Goal: Information Seeking & Learning: Learn about a topic

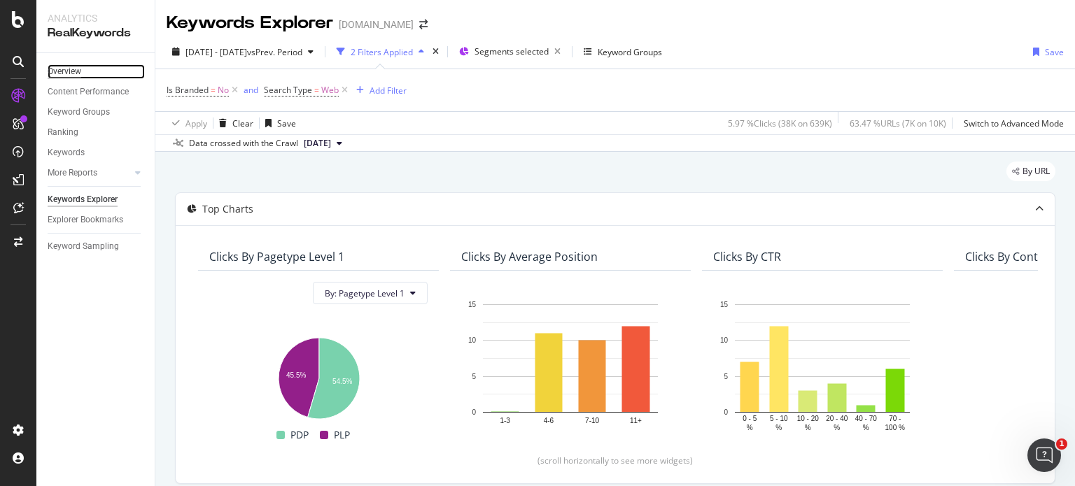
click at [71, 72] on div "Overview" at bounding box center [65, 71] width 34 height 15
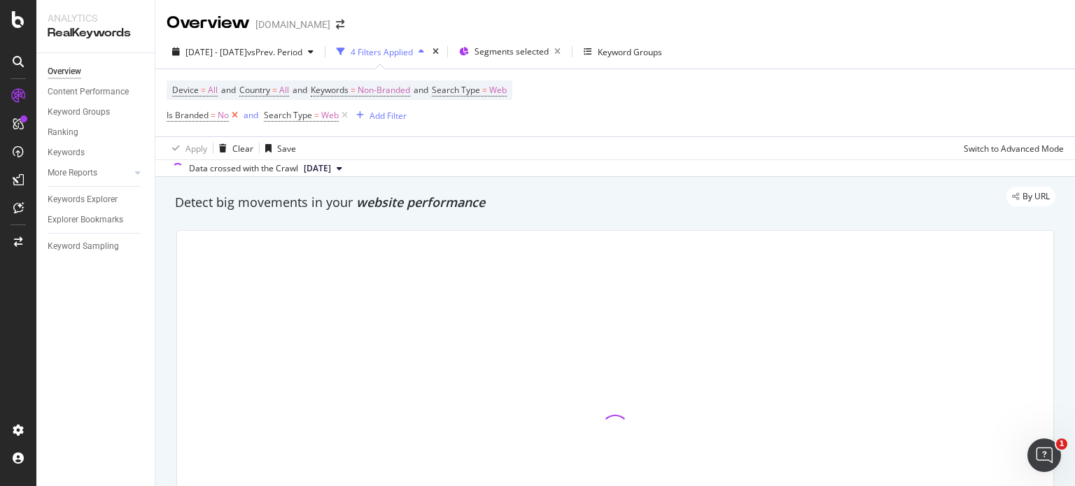
click at [235, 118] on icon at bounding box center [235, 115] width 12 height 14
click at [243, 115] on icon at bounding box center [247, 115] width 12 height 14
click at [388, 90] on span "Non-Branded" at bounding box center [384, 90] width 52 height 20
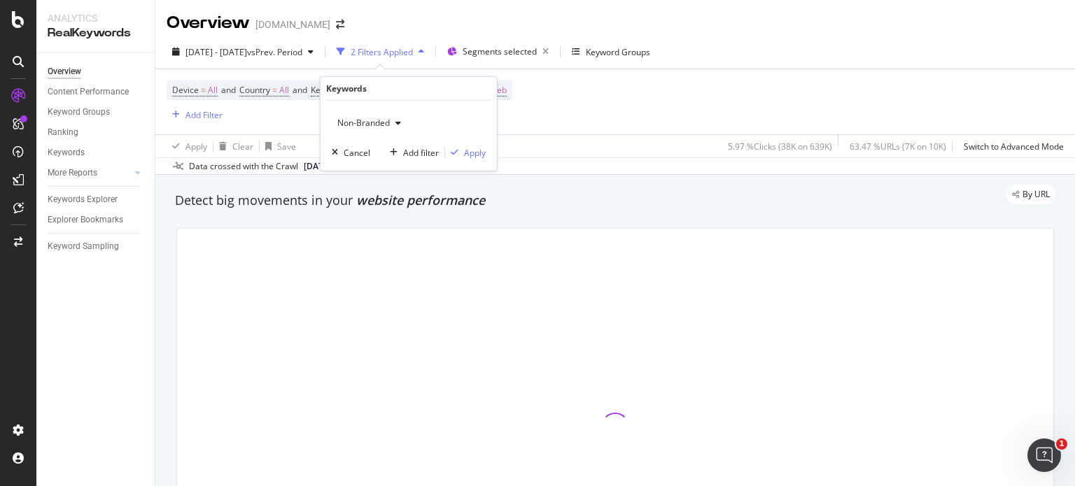
click at [387, 117] on span "Non-Branded" at bounding box center [361, 123] width 58 height 12
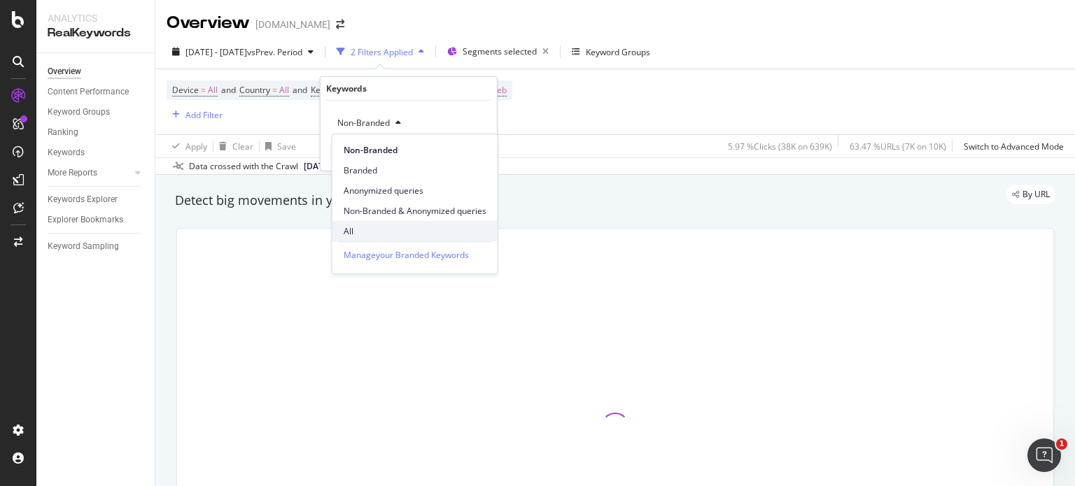
click at [370, 229] on span "All" at bounding box center [415, 231] width 143 height 13
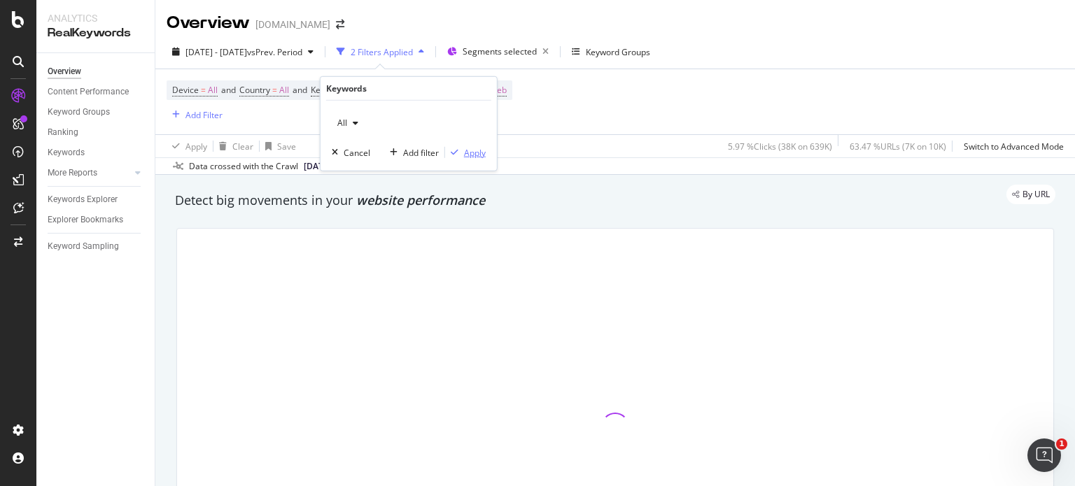
click at [469, 150] on div "Apply" at bounding box center [475, 152] width 22 height 12
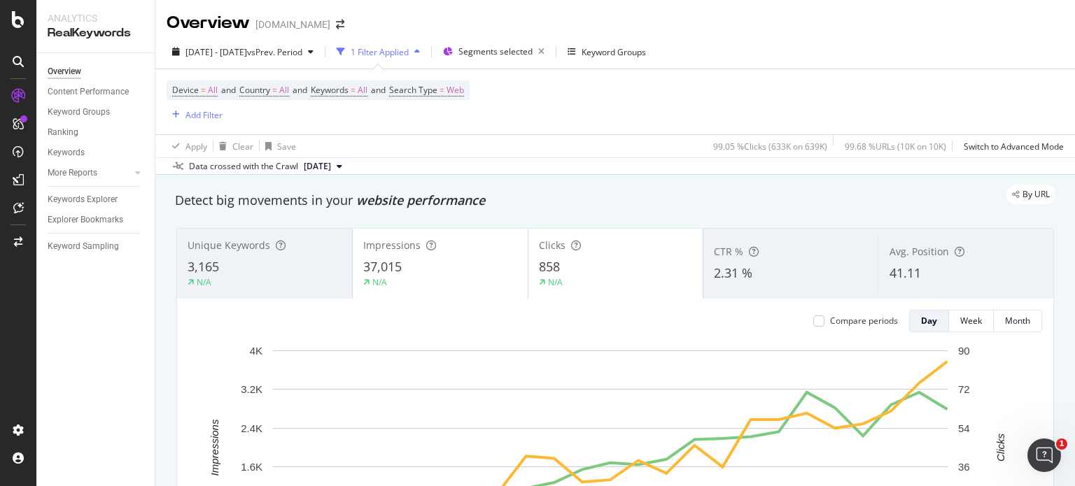
scroll to position [83, 0]
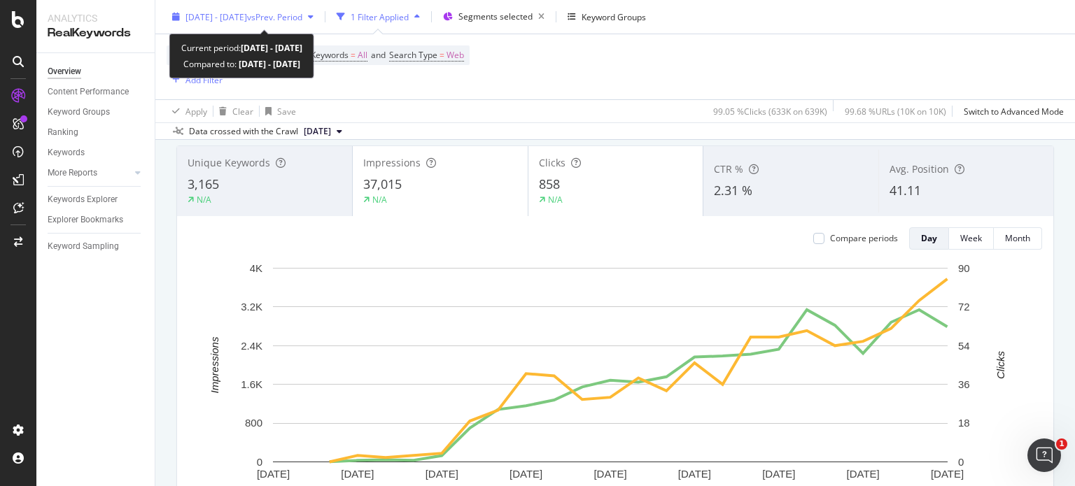
click at [222, 18] on span "[DATE] - [DATE]" at bounding box center [216, 16] width 62 height 12
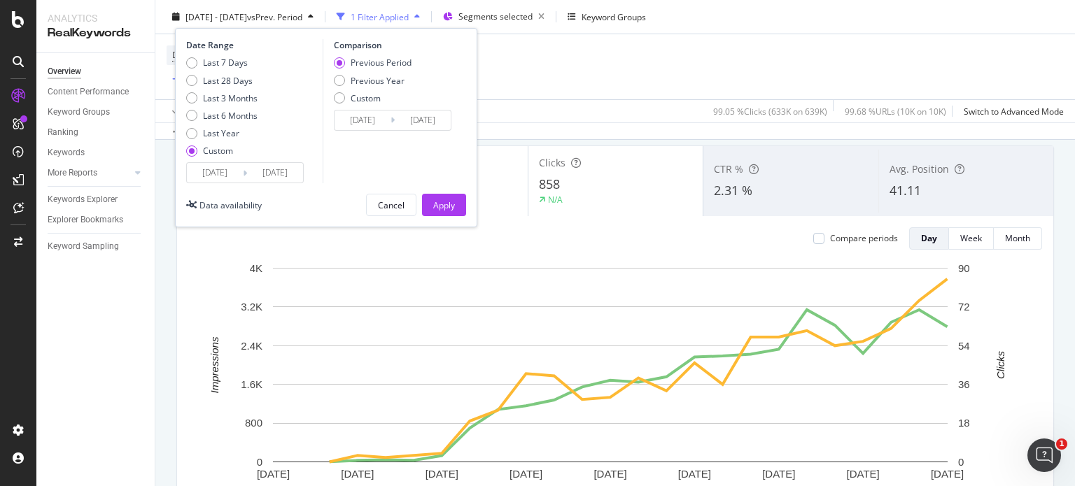
click at [214, 175] on input "[DATE]" at bounding box center [215, 173] width 56 height 20
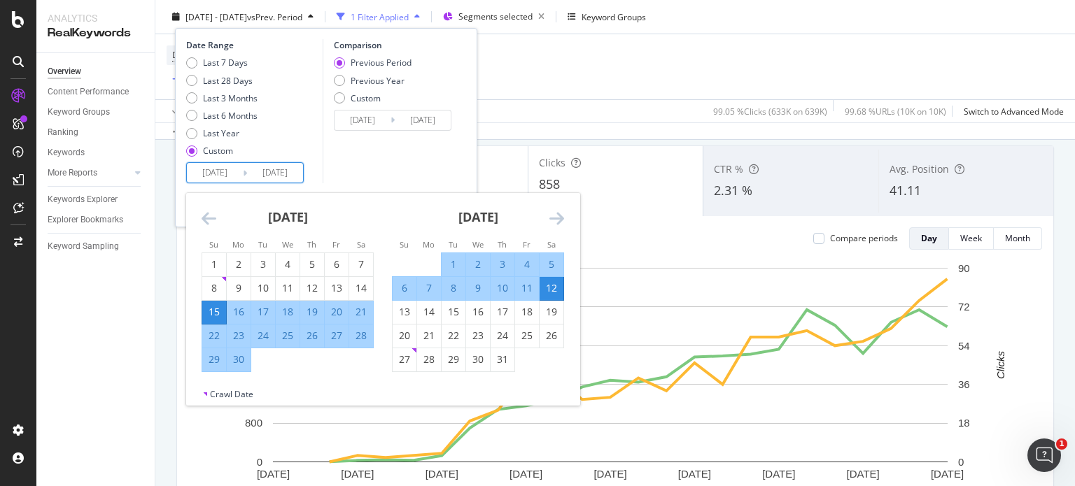
click at [201, 213] on icon "Move backward to switch to the previous month." at bounding box center [208, 218] width 15 height 17
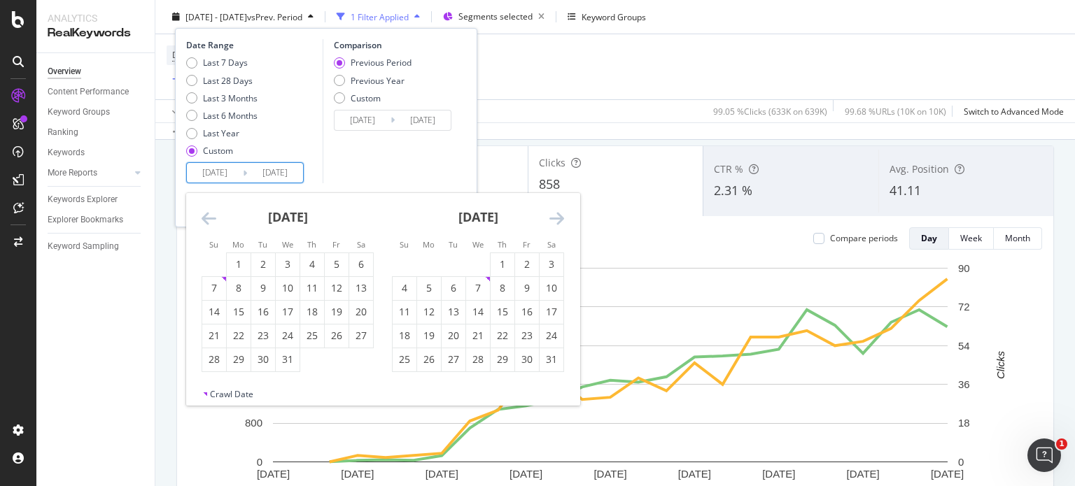
click at [201, 213] on icon "Move backward to switch to the previous month." at bounding box center [208, 218] width 15 height 17
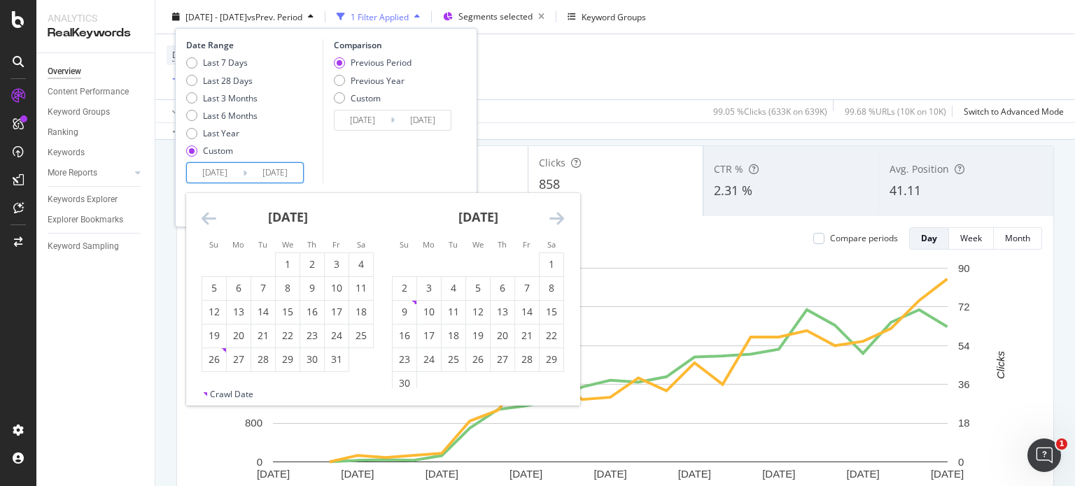
click at [201, 213] on icon "Move backward to switch to the previous month." at bounding box center [208, 218] width 15 height 17
click at [201, 218] on icon "Move backward to switch to the previous month." at bounding box center [208, 218] width 15 height 17
click at [204, 217] on icon "Move backward to switch to the previous month." at bounding box center [208, 218] width 15 height 17
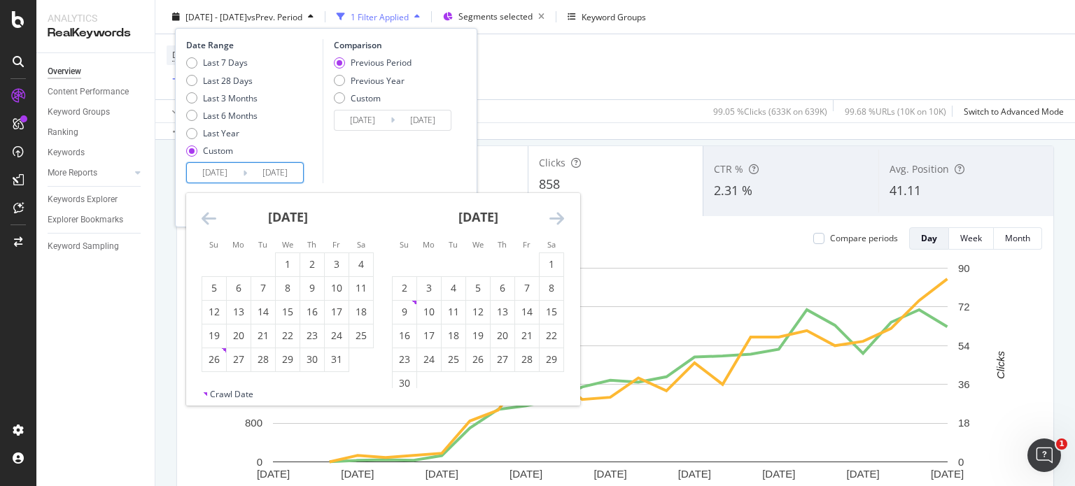
click at [215, 176] on input "[DATE]" at bounding box center [215, 173] width 56 height 20
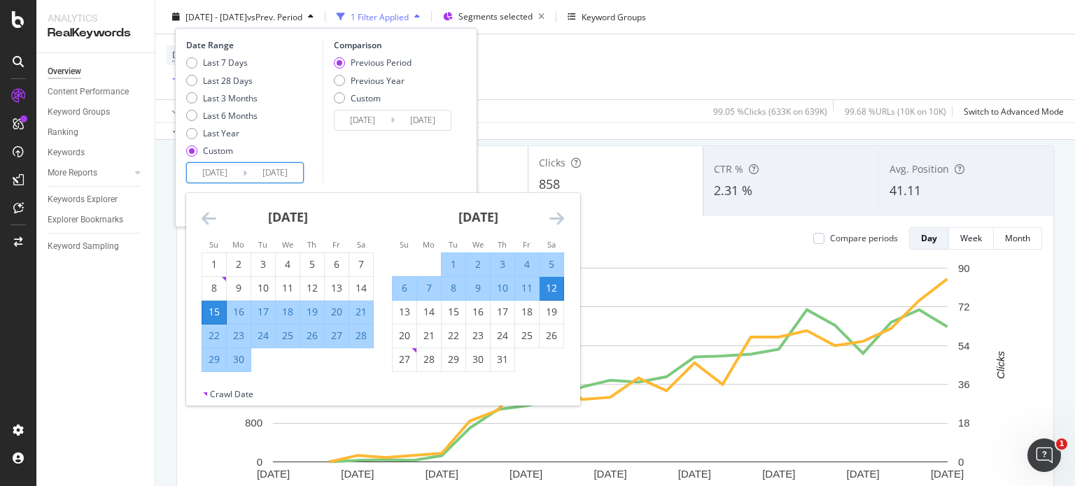
click at [207, 221] on icon "Move backward to switch to the previous month." at bounding box center [208, 218] width 15 height 17
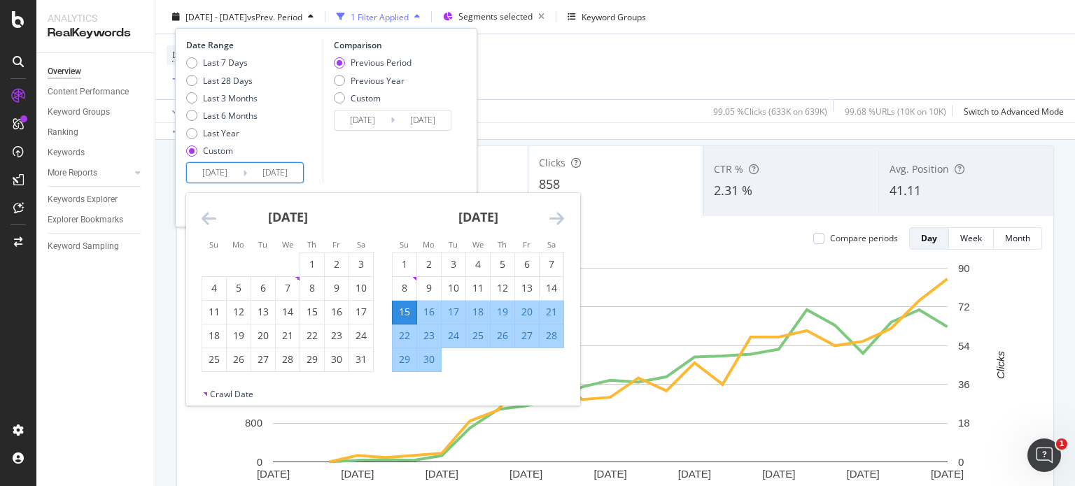
click at [207, 221] on icon "Move backward to switch to the previous month." at bounding box center [208, 218] width 15 height 17
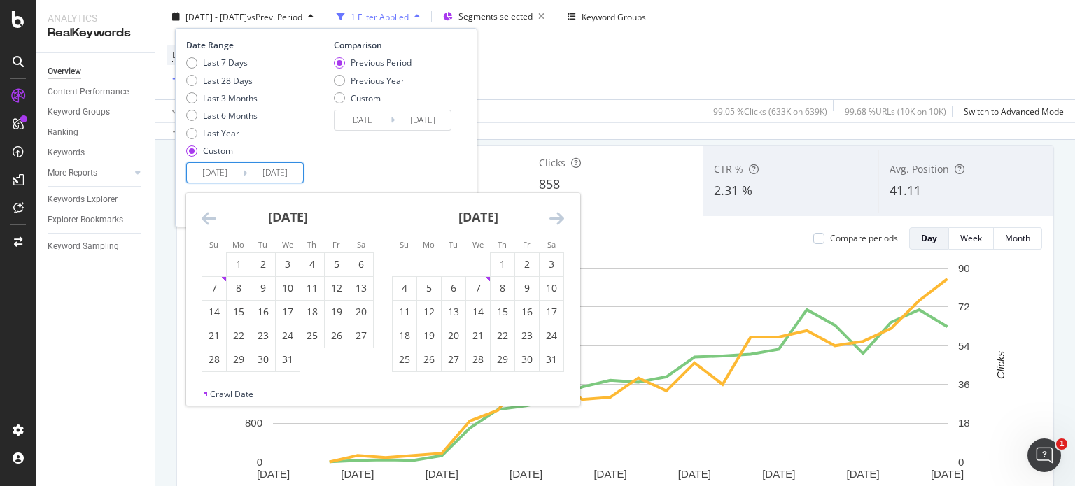
click at [207, 221] on icon "Move backward to switch to the previous month." at bounding box center [208, 218] width 15 height 17
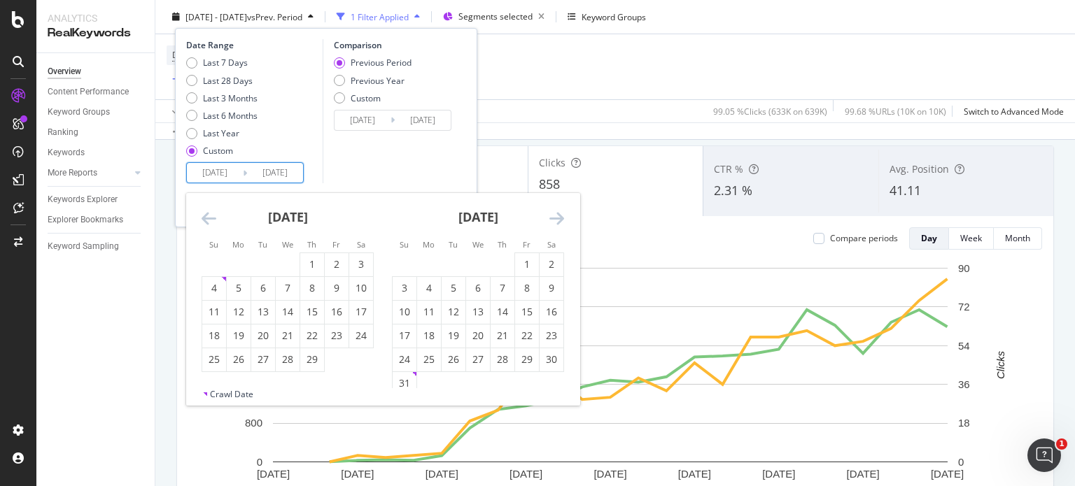
click at [207, 221] on icon "Move backward to switch to the previous month." at bounding box center [208, 218] width 15 height 17
click at [237, 263] on div "1" at bounding box center [239, 264] width 24 height 14
type input "[DATE]"
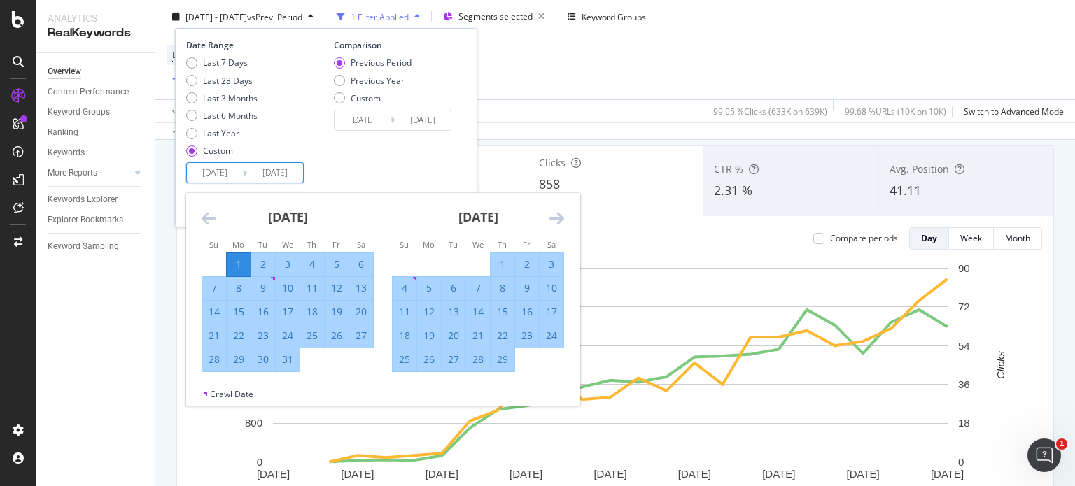
click at [560, 212] on icon "Move forward to switch to the next month." at bounding box center [556, 218] width 15 height 17
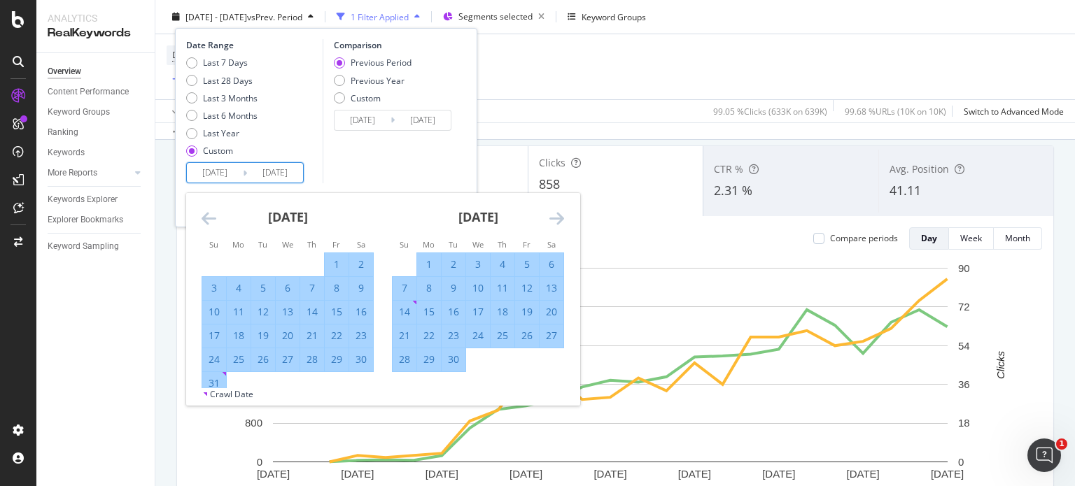
click at [560, 212] on icon "Move forward to switch to the next month." at bounding box center [556, 218] width 15 height 17
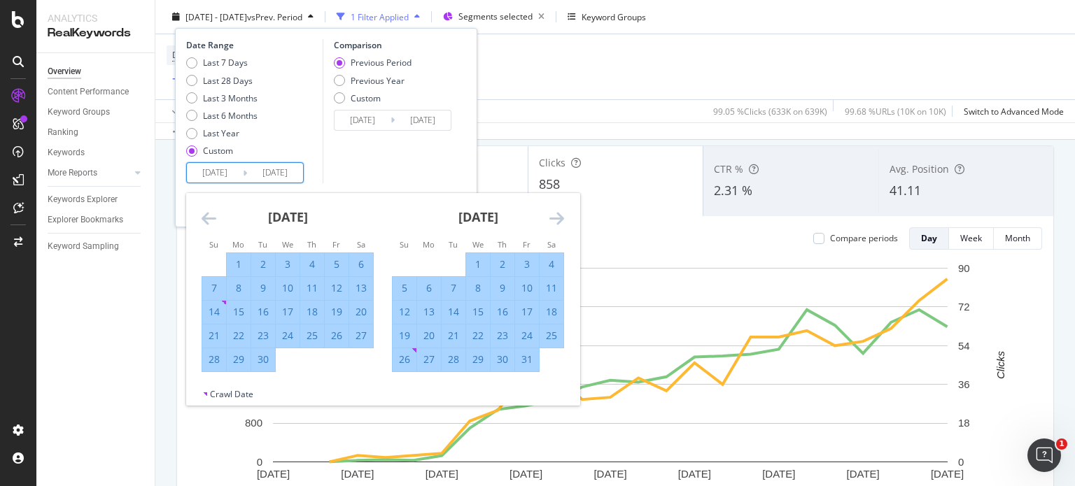
click at [560, 212] on icon "Move forward to switch to the next month." at bounding box center [556, 218] width 15 height 17
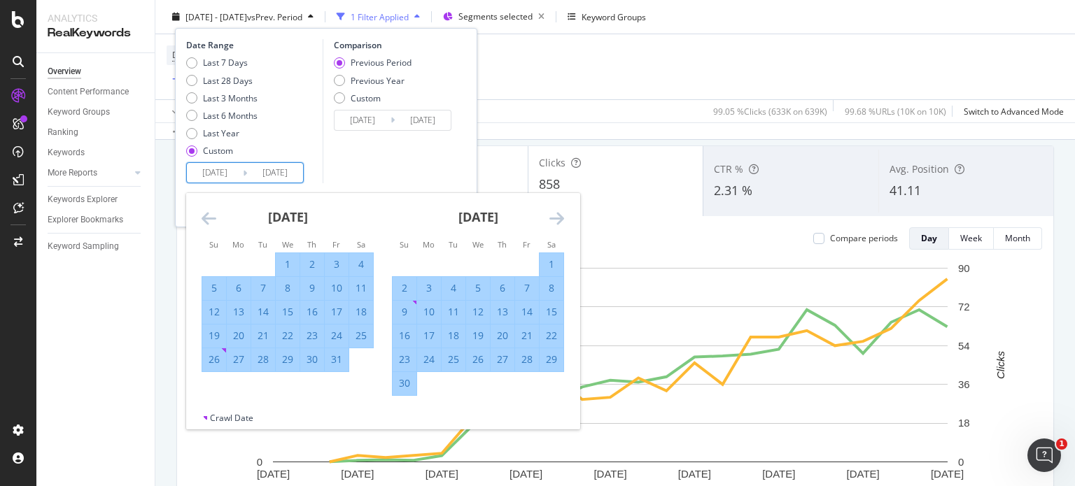
click at [560, 212] on icon "Move forward to switch to the next month." at bounding box center [556, 218] width 15 height 17
click at [562, 218] on icon "Move forward to switch to the next month." at bounding box center [556, 218] width 15 height 17
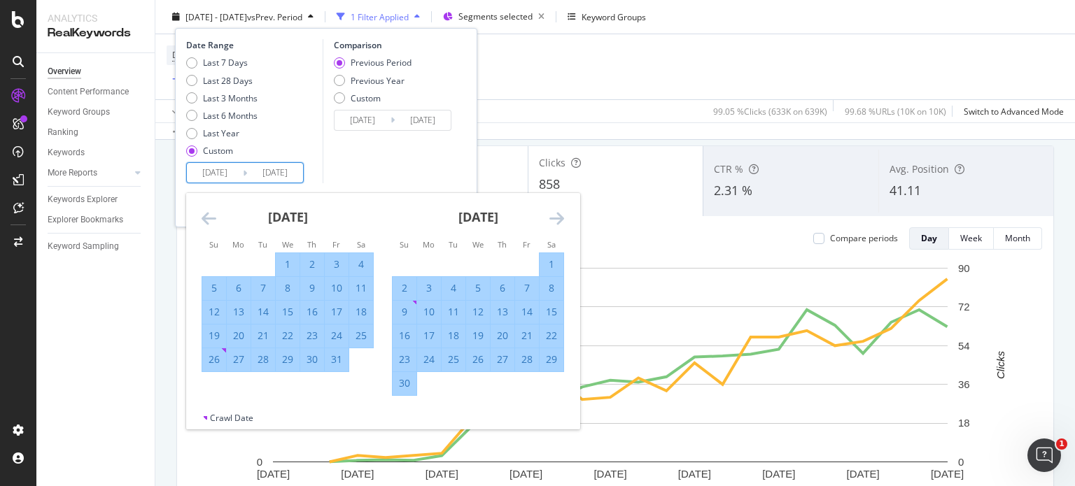
click at [277, 173] on input "[DATE]" at bounding box center [275, 173] width 56 height 20
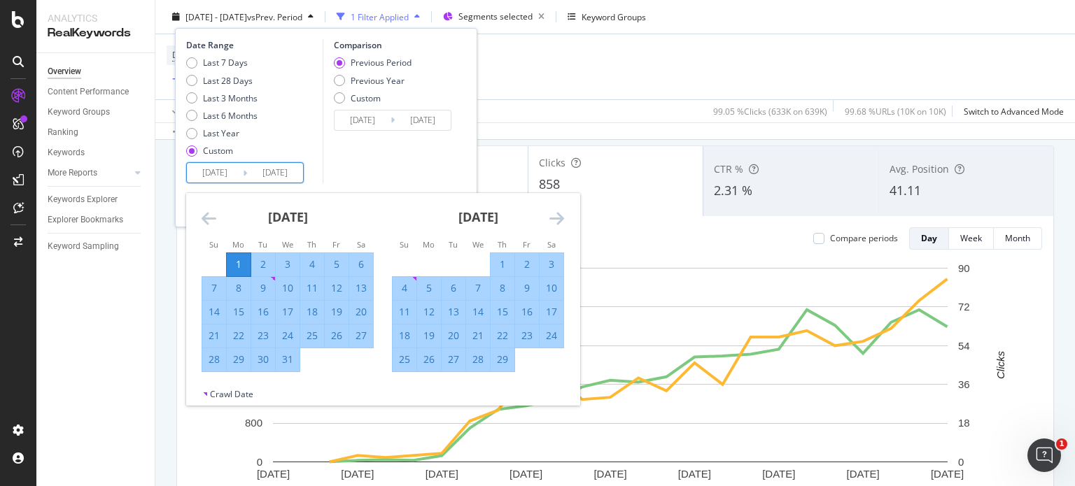
click at [557, 218] on icon "Move forward to switch to the next month." at bounding box center [556, 218] width 15 height 17
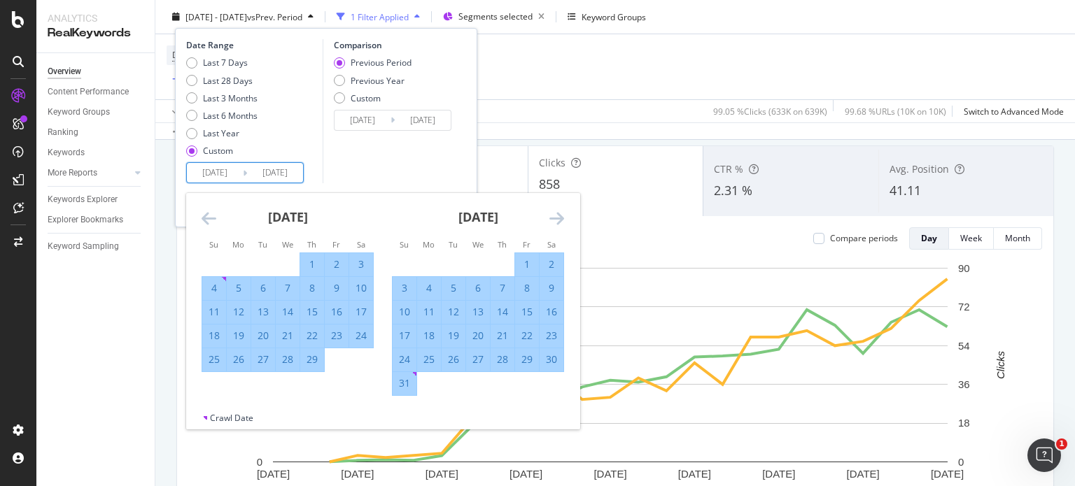
click at [557, 218] on icon "Move forward to switch to the next month." at bounding box center [556, 218] width 15 height 17
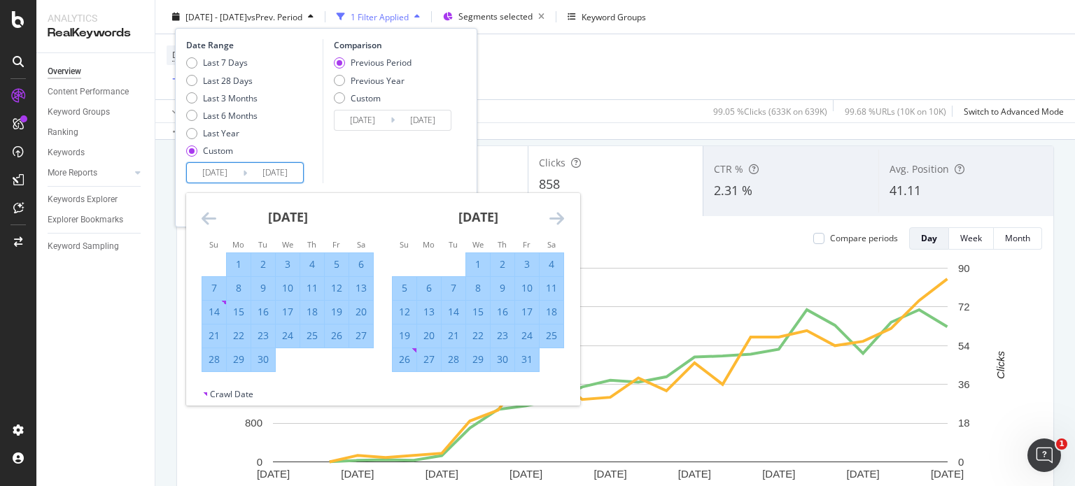
click at [557, 218] on icon "Move forward to switch to the next month." at bounding box center [556, 218] width 15 height 17
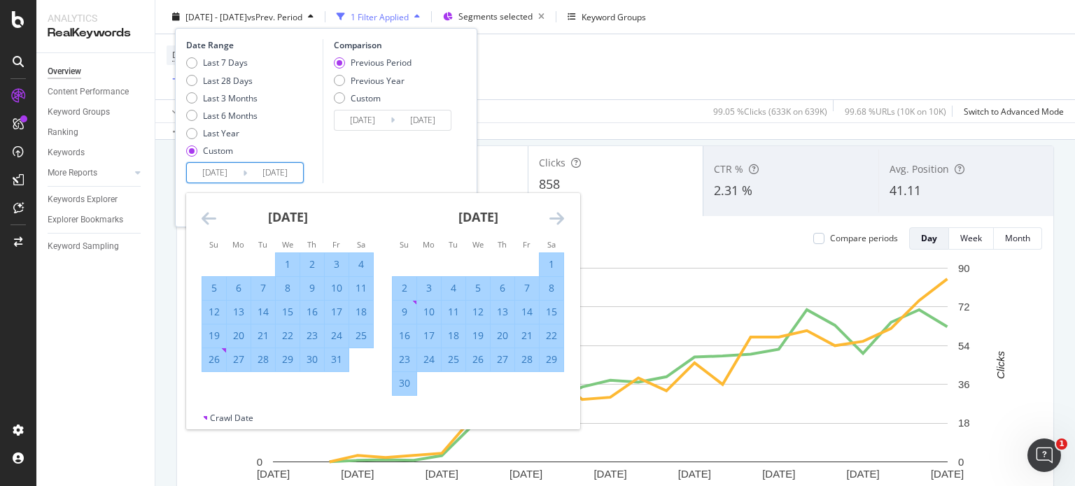
click at [557, 218] on icon "Move forward to switch to the next month." at bounding box center [556, 218] width 15 height 17
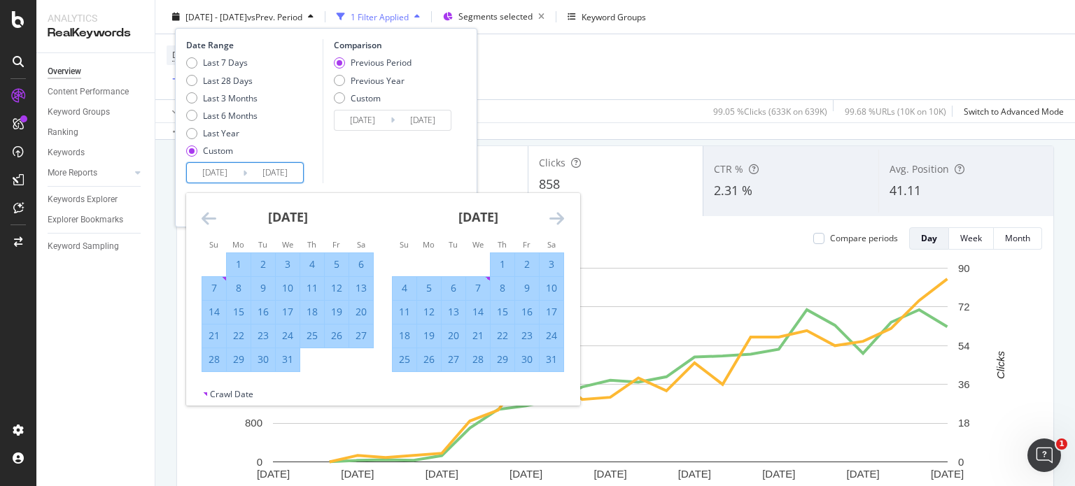
click at [557, 218] on icon "Move forward to switch to the next month." at bounding box center [556, 218] width 15 height 17
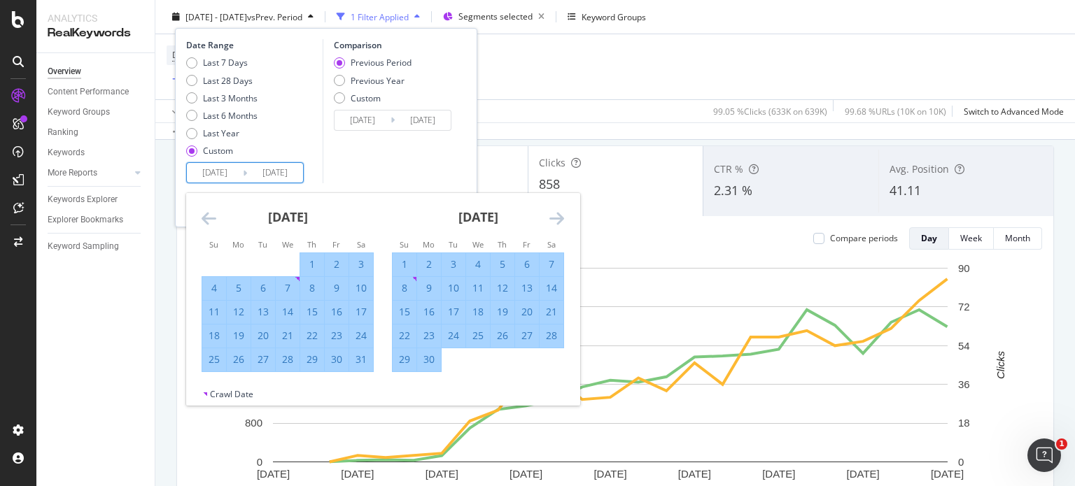
click at [557, 218] on icon "Move forward to switch to the next month." at bounding box center [556, 218] width 15 height 17
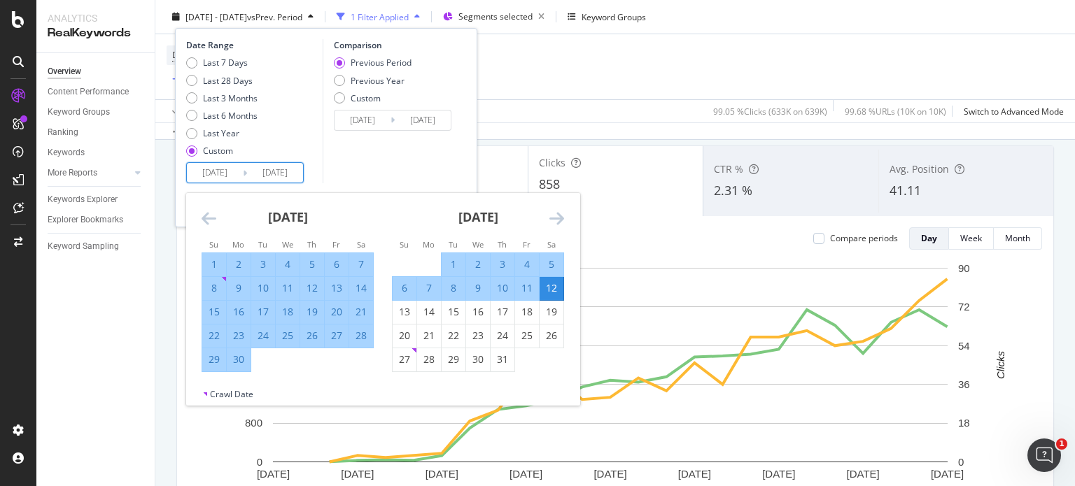
click at [557, 218] on icon "Move forward to switch to the next month." at bounding box center [556, 218] width 15 height 17
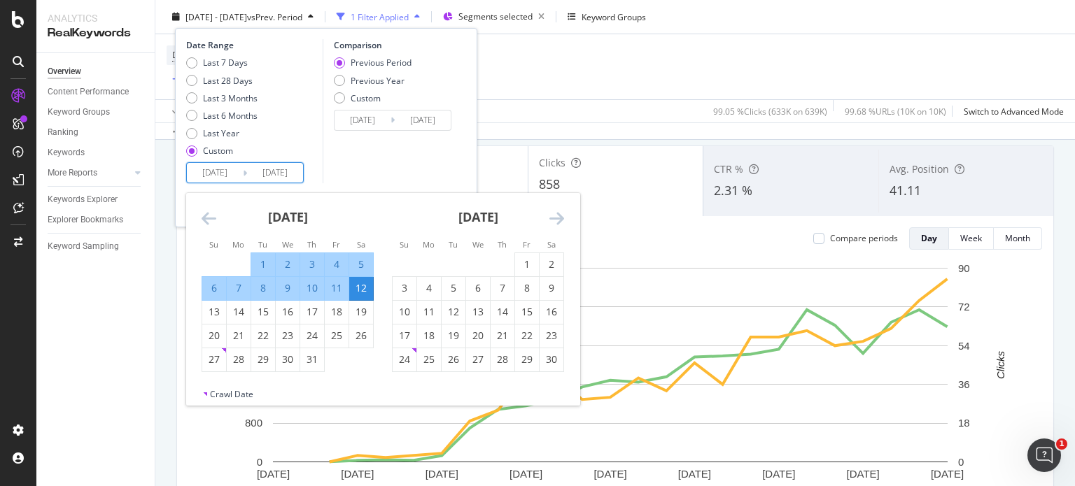
click at [557, 218] on icon "Move forward to switch to the next month." at bounding box center [556, 218] width 15 height 17
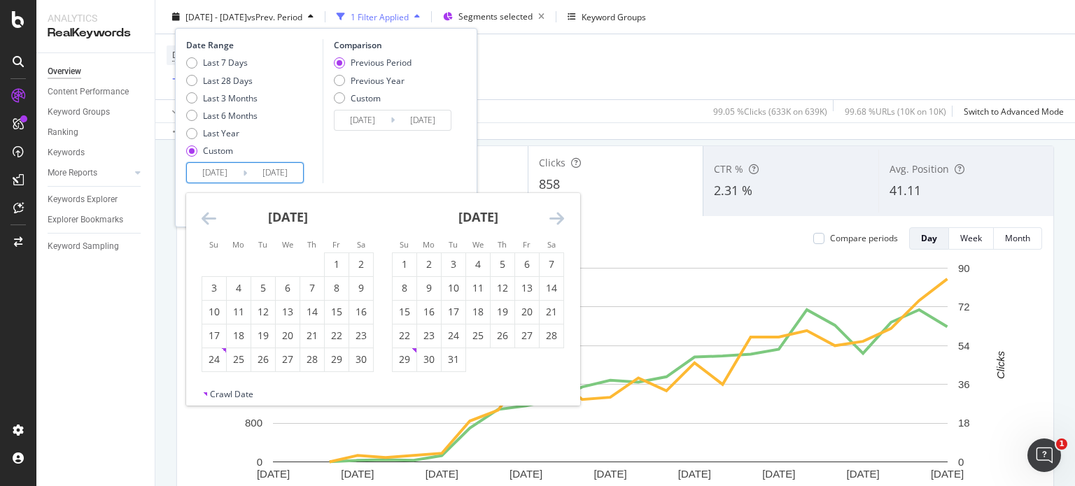
click at [557, 218] on icon "Move forward to switch to the next month." at bounding box center [556, 218] width 15 height 17
click at [201, 215] on icon "Move backward to switch to the previous month." at bounding box center [208, 218] width 15 height 17
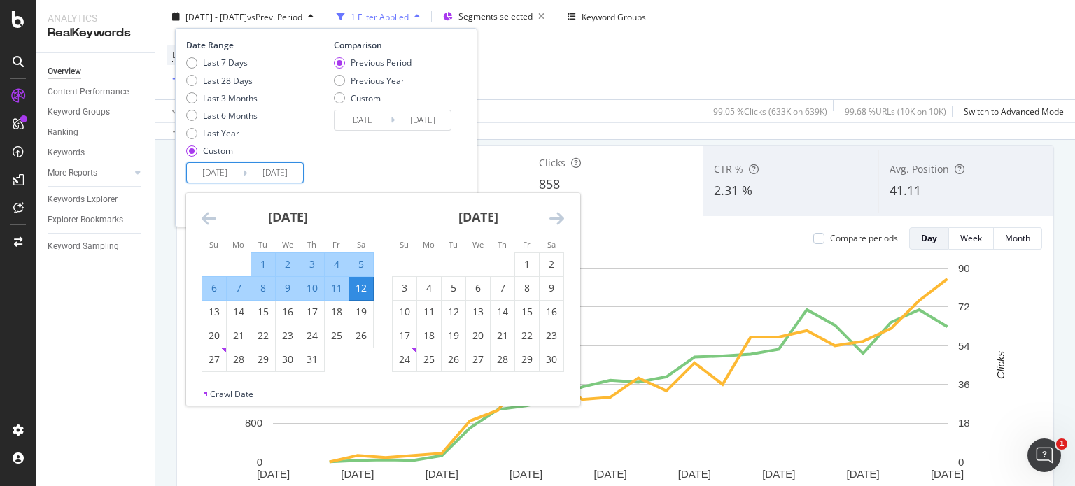
click at [557, 218] on icon "Move forward to switch to the next month." at bounding box center [556, 218] width 15 height 17
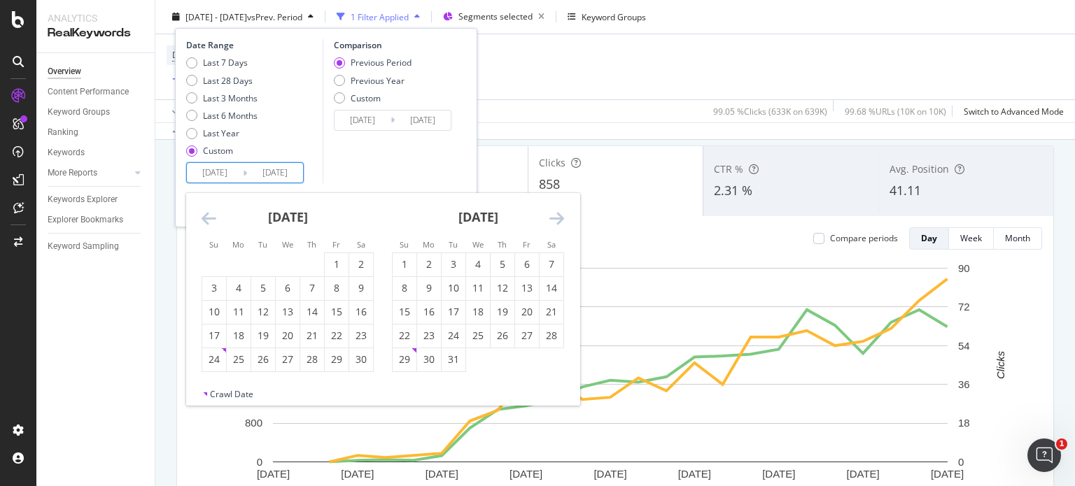
click at [207, 176] on input "[DATE]" at bounding box center [215, 173] width 56 height 20
type input "[DATE]"
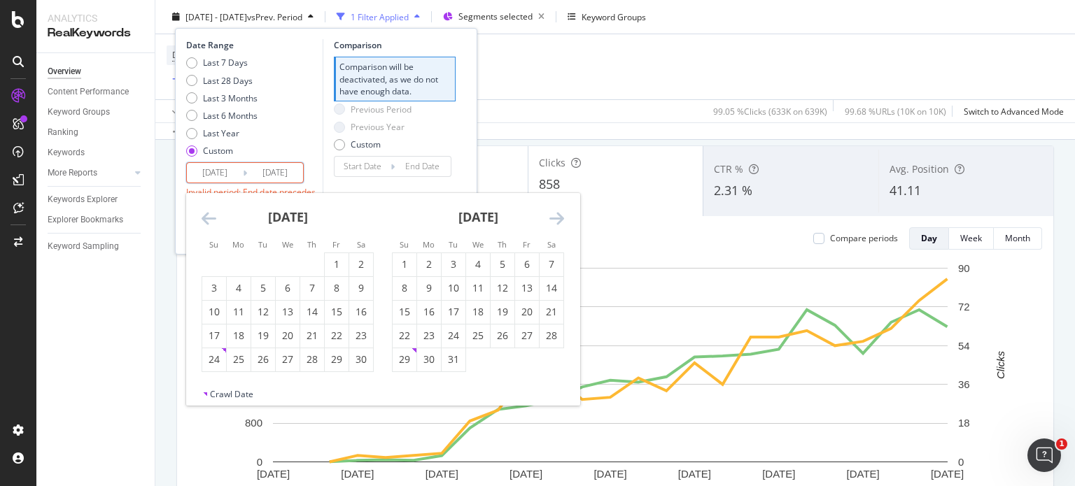
type input "[DATE]"
click at [268, 171] on input "[DATE]" at bounding box center [275, 173] width 56 height 20
type input "[DATE]"
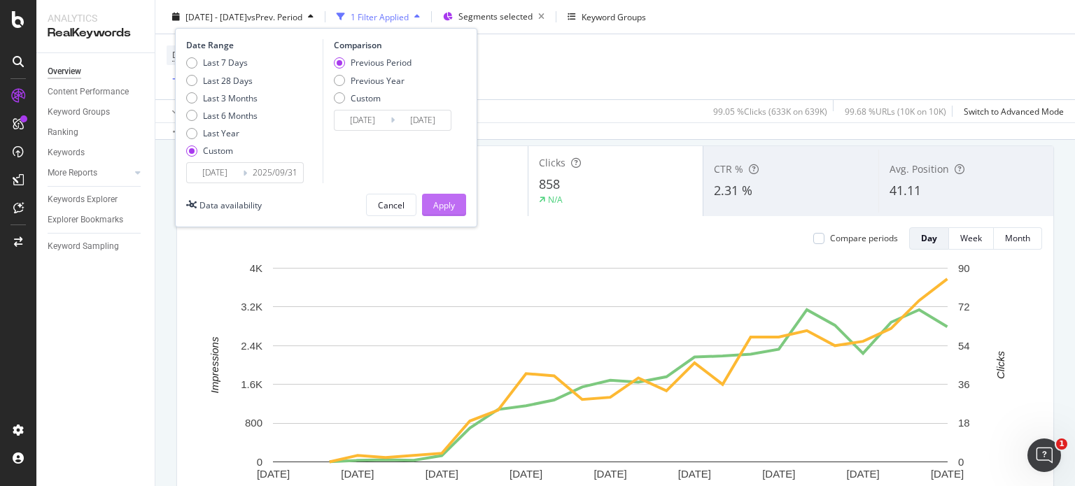
type input "2025/09/31"
click at [446, 206] on div "Apply" at bounding box center [444, 205] width 22 height 12
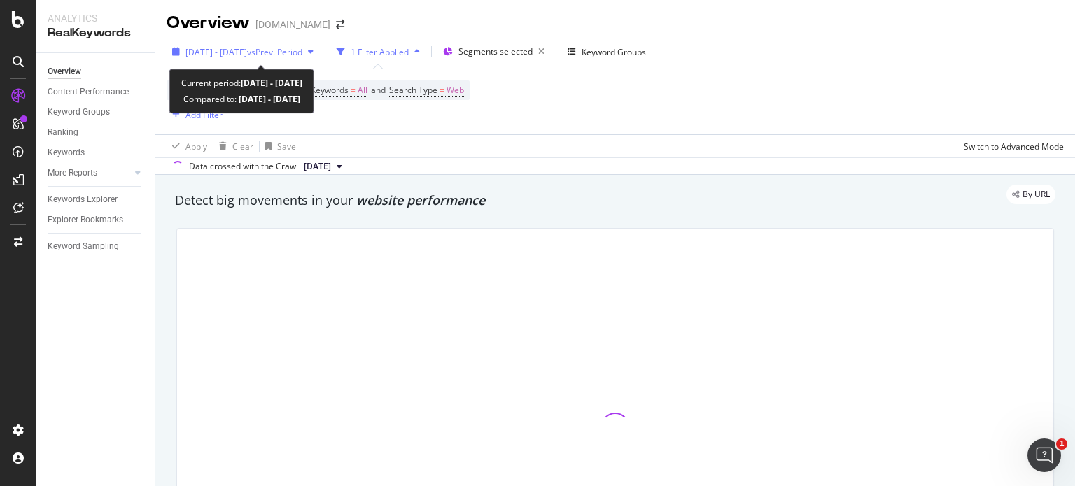
click at [247, 57] on span "[DATE] - [DATE]" at bounding box center [216, 52] width 62 height 12
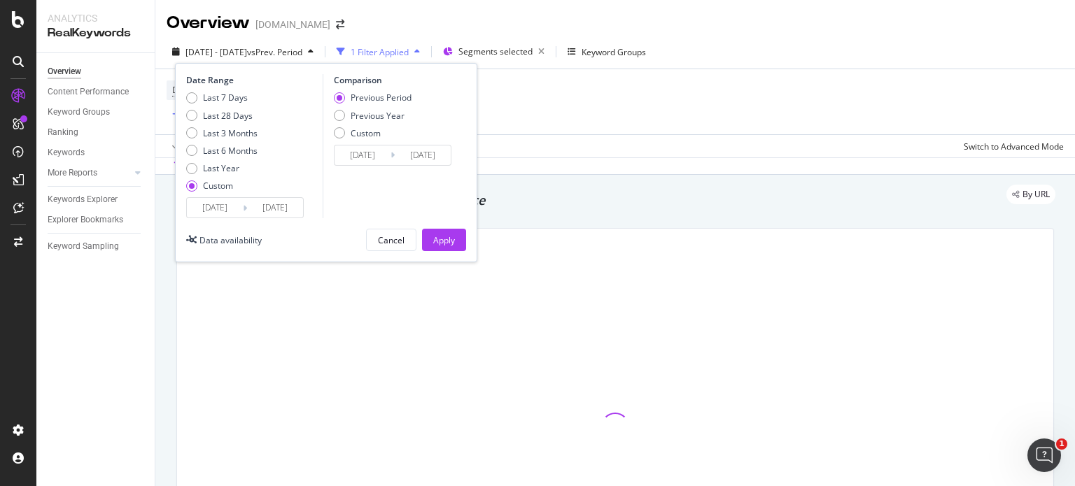
click at [296, 206] on input "[DATE]" at bounding box center [275, 208] width 56 height 20
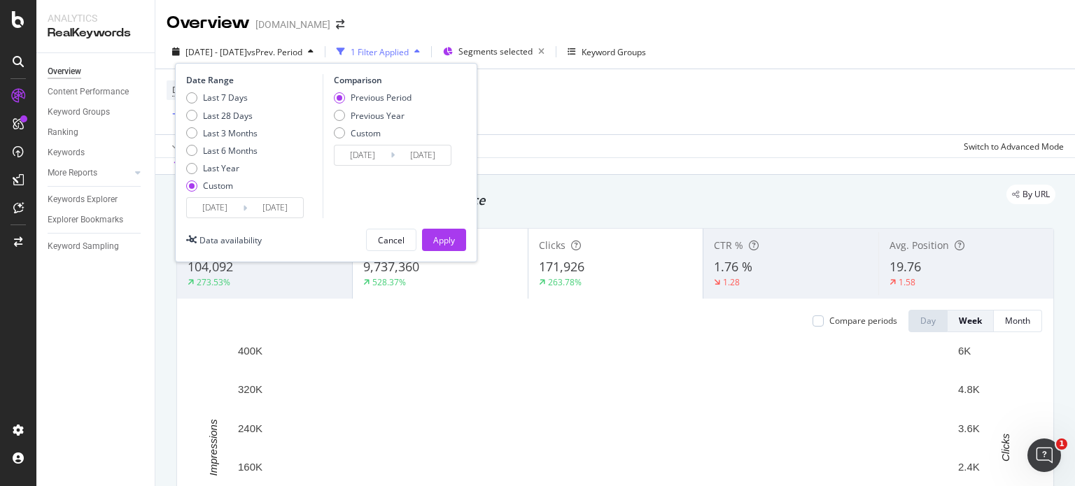
type input "[DATE]"
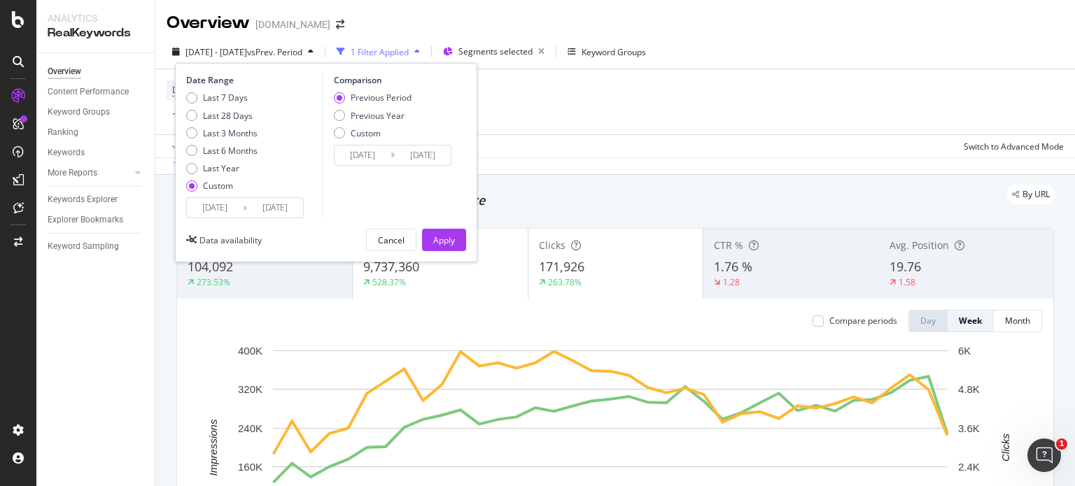
type input "[DATE]"
click at [451, 247] on div "Apply" at bounding box center [444, 239] width 22 height 21
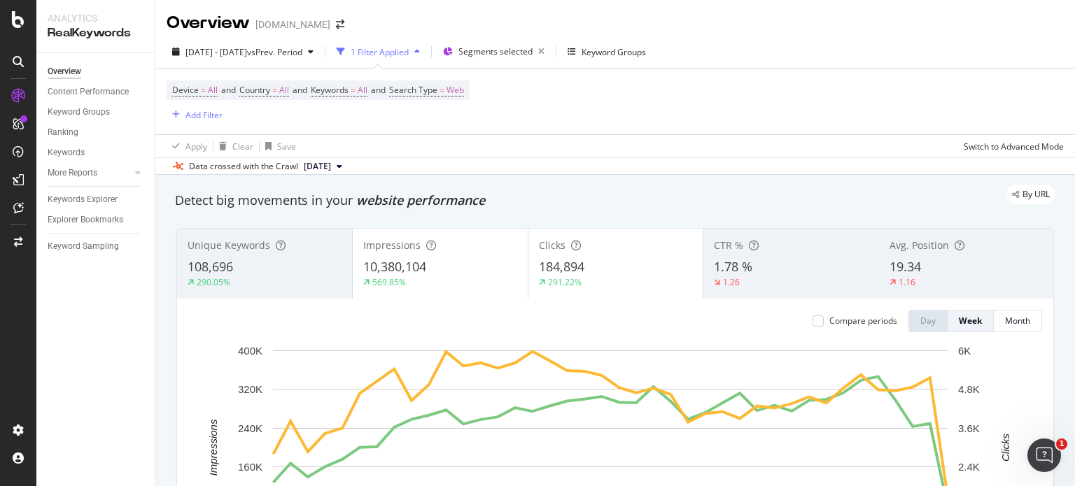
click at [467, 253] on div "Impressions 10,380,104 569.85%" at bounding box center [440, 263] width 175 height 63
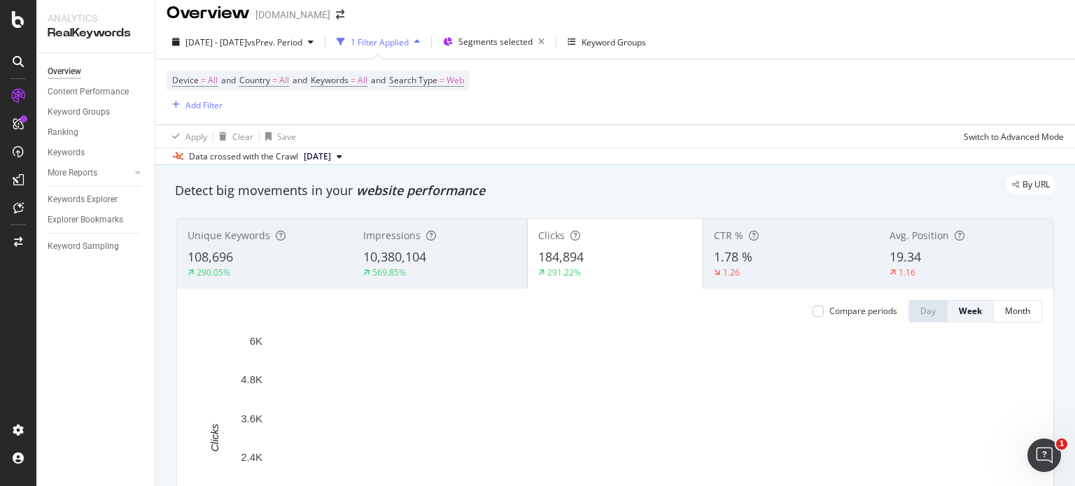
scroll to position [8, 0]
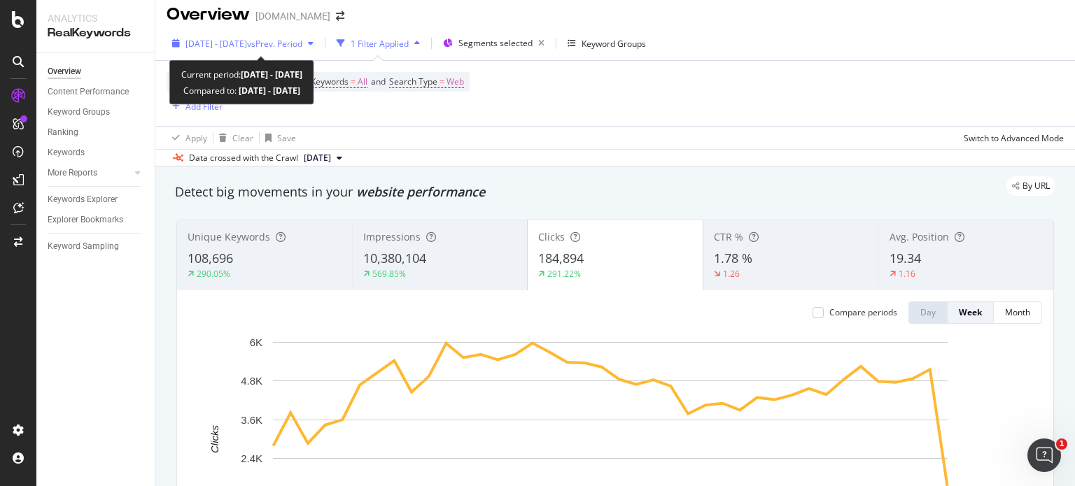
click at [245, 50] on div "[DATE] - [DATE] vs Prev. Period" at bounding box center [243, 43] width 153 height 21
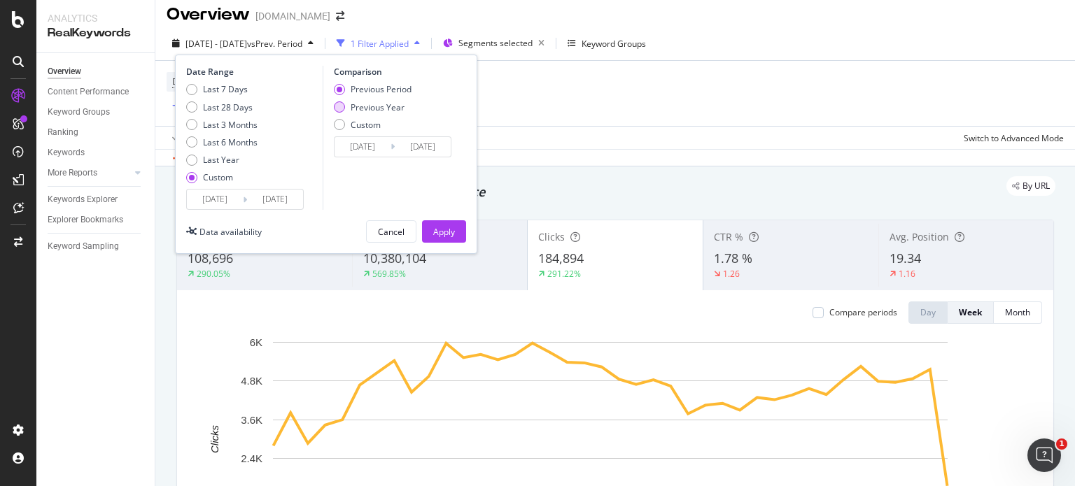
click at [347, 103] on div "Previous Year" at bounding box center [373, 107] width 78 height 12
type input "[DATE]"
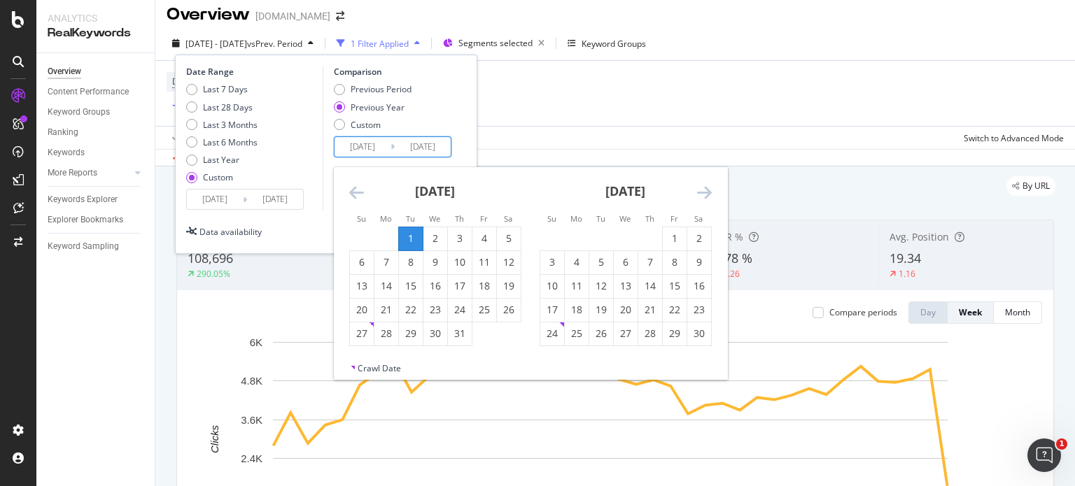
click at [378, 148] on input "[DATE]" at bounding box center [362, 147] width 56 height 20
click at [319, 226] on div "Data availability Cancel Apply" at bounding box center [326, 231] width 280 height 22
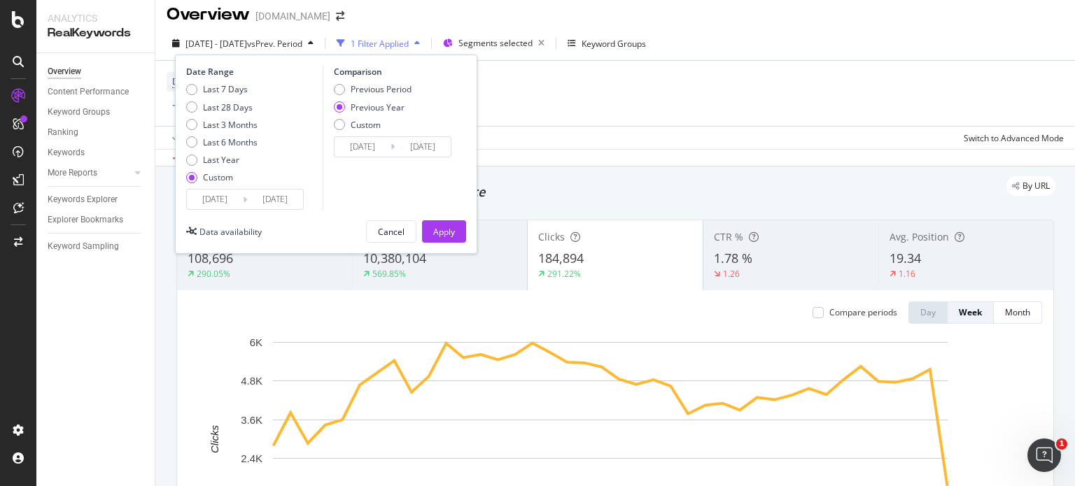
click at [283, 197] on input "[DATE]" at bounding box center [275, 200] width 56 height 20
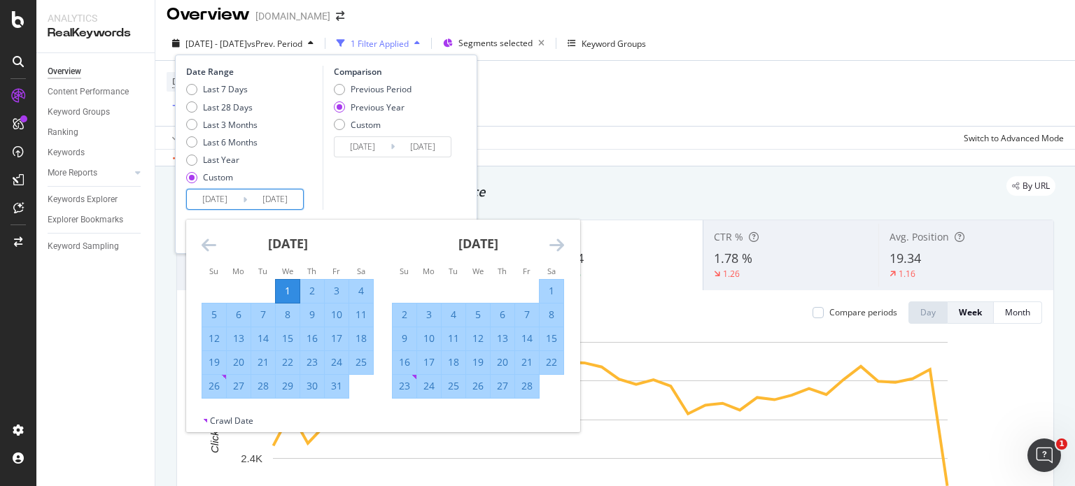
click at [273, 288] on td "Calendar" at bounding box center [263, 291] width 24 height 24
click at [291, 285] on div "1" at bounding box center [288, 291] width 24 height 14
type input "[DATE]"
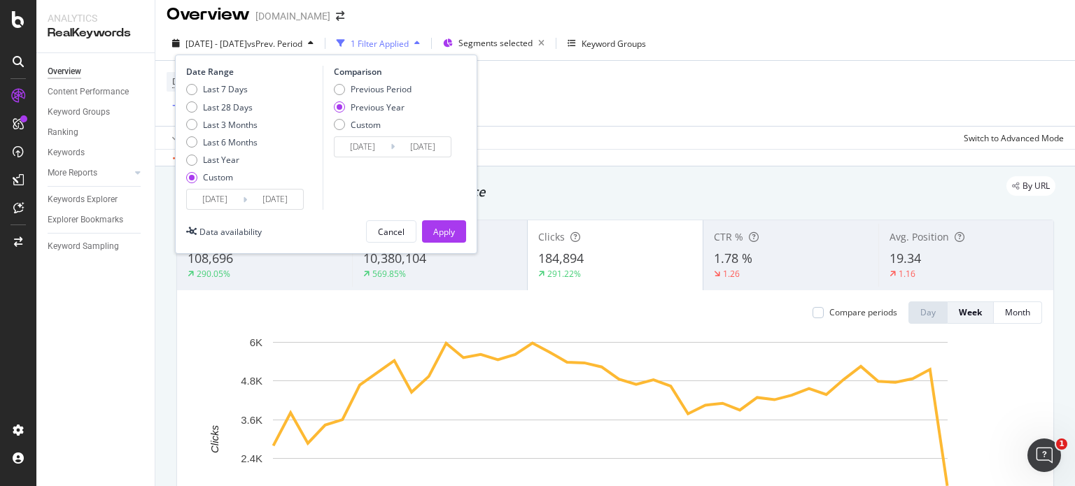
click at [282, 194] on input "[DATE]" at bounding box center [275, 200] width 56 height 20
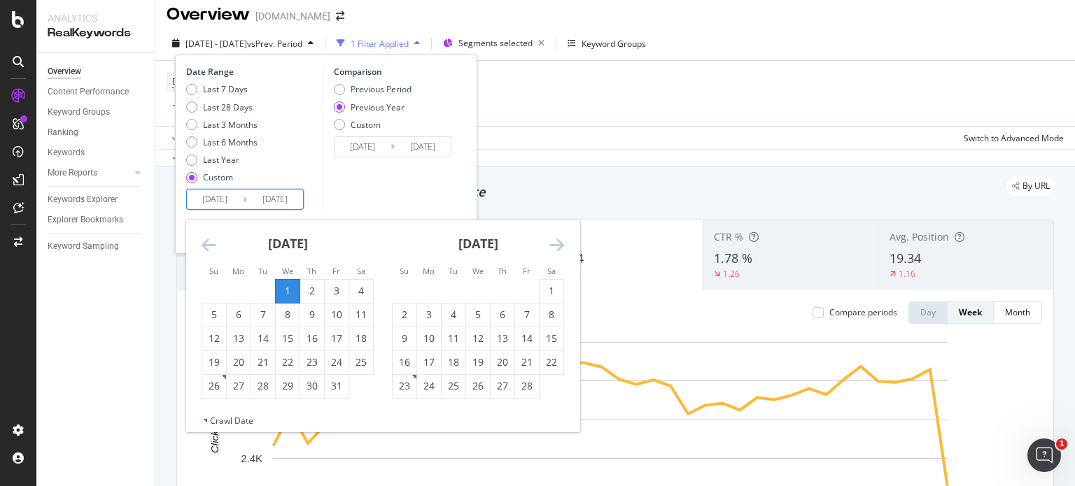
click at [558, 243] on icon "Move forward to switch to the next month." at bounding box center [556, 244] width 15 height 17
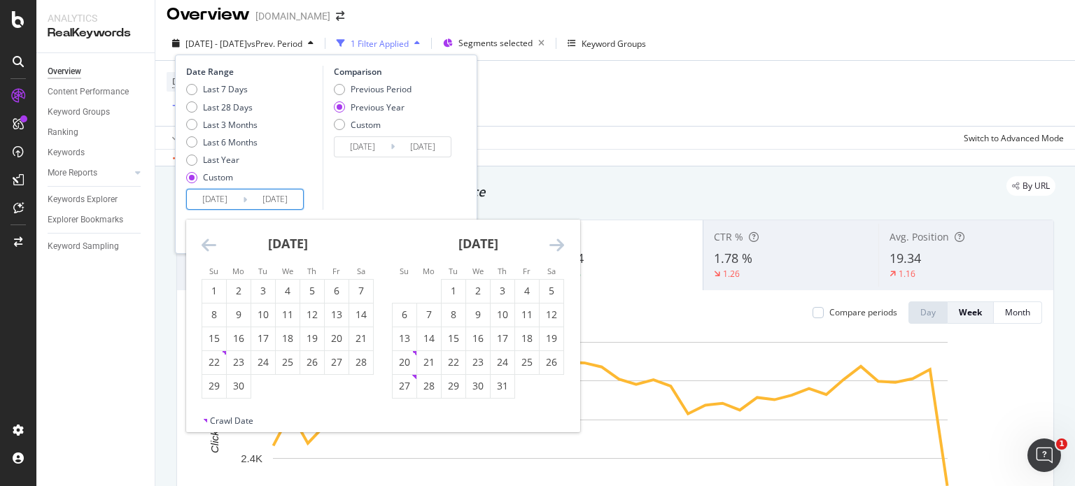
click at [558, 243] on icon "Move forward to switch to the next month." at bounding box center [556, 244] width 15 height 17
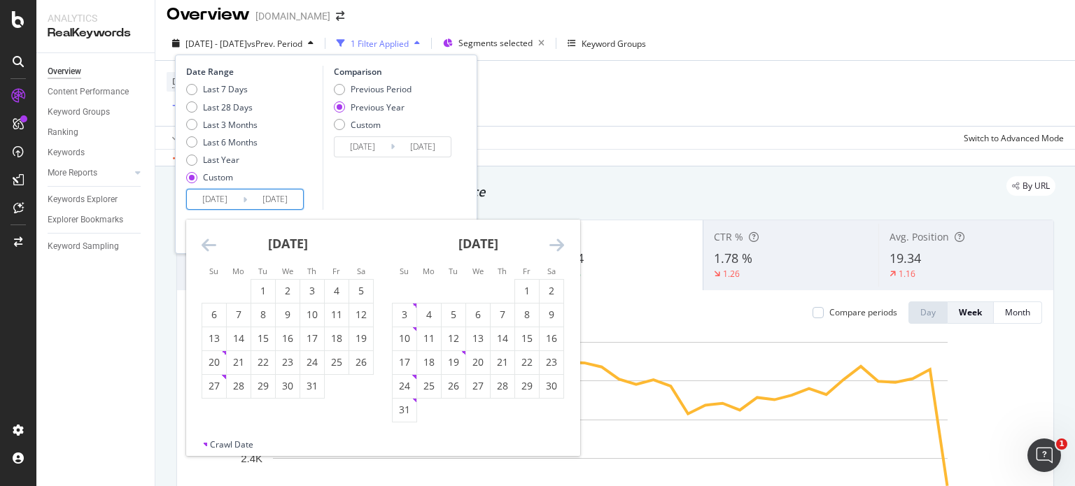
click at [558, 243] on icon "Move forward to switch to the next month." at bounding box center [556, 244] width 15 height 17
click at [274, 195] on input "[DATE]" at bounding box center [275, 200] width 56 height 20
click at [554, 243] on icon "Move forward to switch to the next month." at bounding box center [556, 244] width 15 height 17
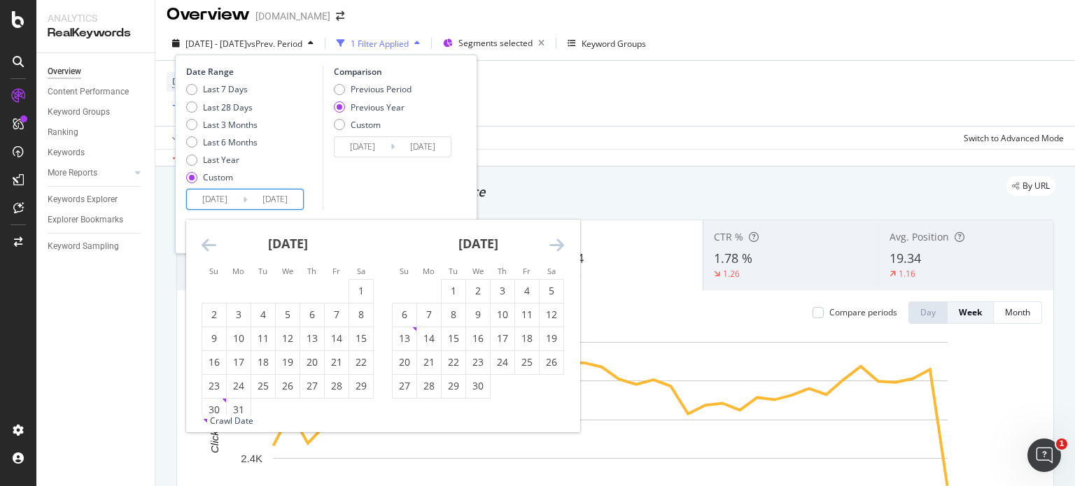
click at [554, 243] on icon "Move forward to switch to the next month." at bounding box center [556, 244] width 15 height 17
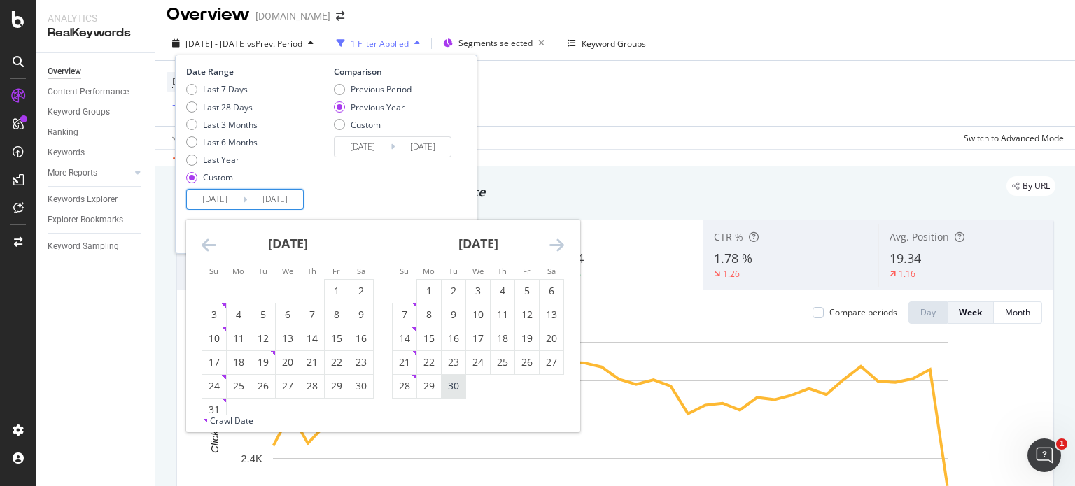
click at [446, 382] on div "30" at bounding box center [453, 386] width 24 height 14
type input "[DATE]"
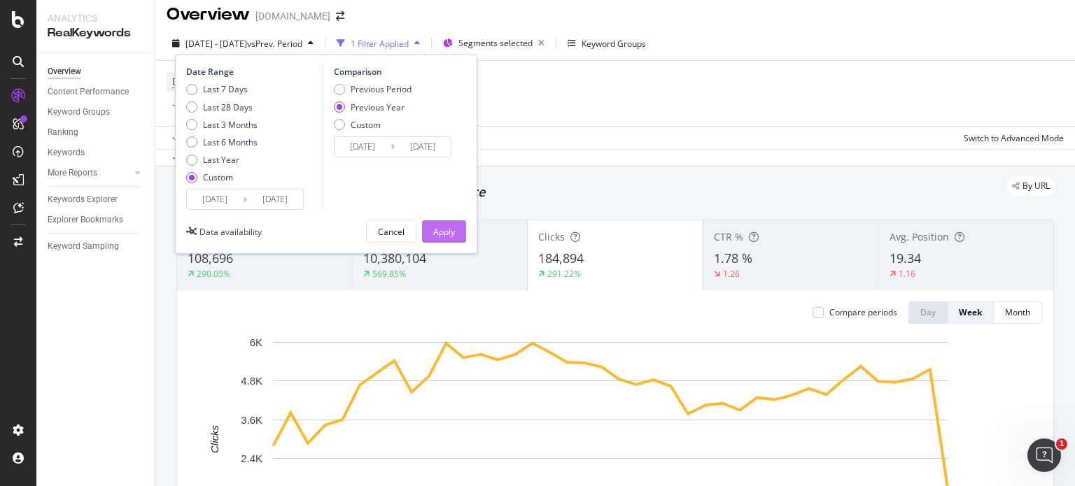
click at [444, 239] on div "Apply" at bounding box center [444, 231] width 22 height 21
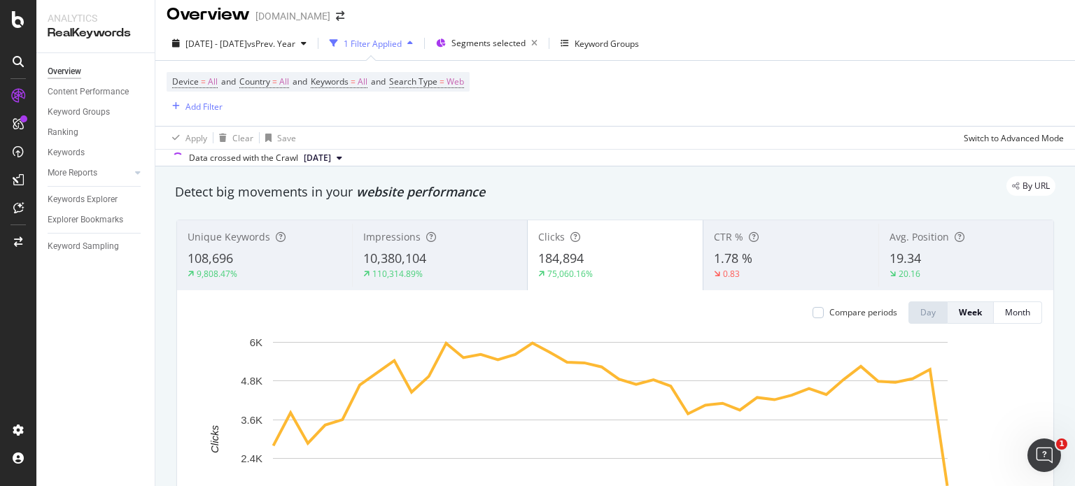
drag, startPoint x: 371, startPoint y: 157, endPoint x: 355, endPoint y: 162, distance: 16.8
click at [342, 157] on icon at bounding box center [340, 158] width 6 height 8
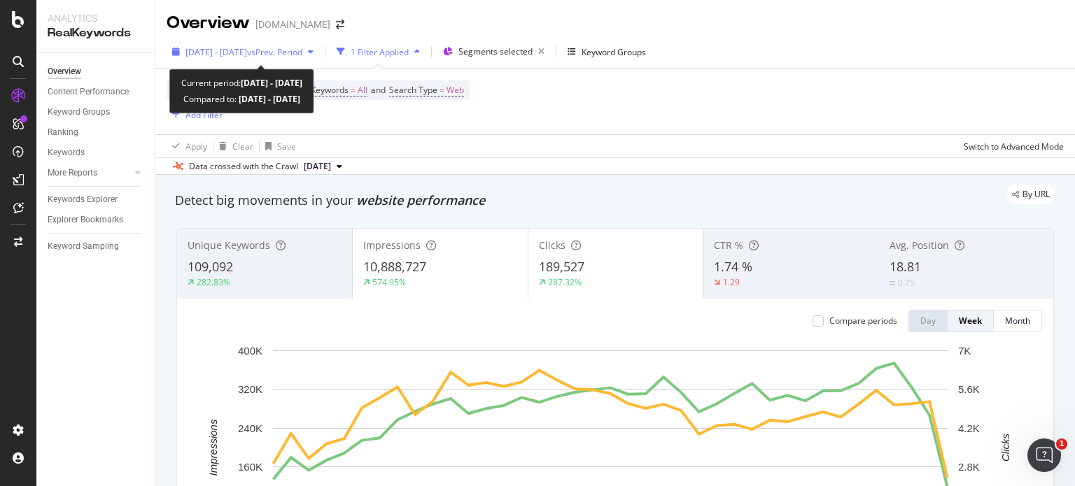
click at [225, 57] on div "2025 Jan. 1st - Sep. 24th vs Prev. Period" at bounding box center [243, 52] width 117 height 12
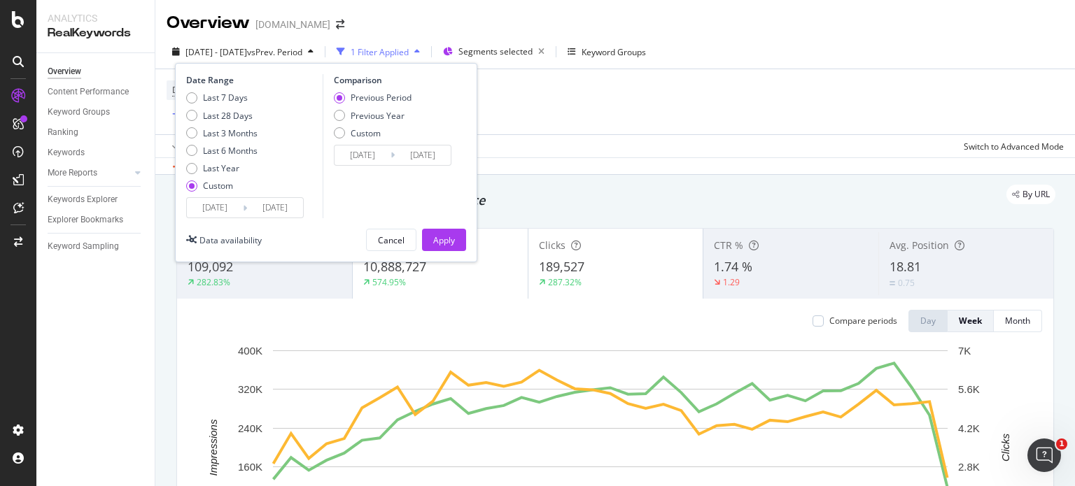
click at [269, 206] on input "2025/09/24" at bounding box center [275, 208] width 56 height 20
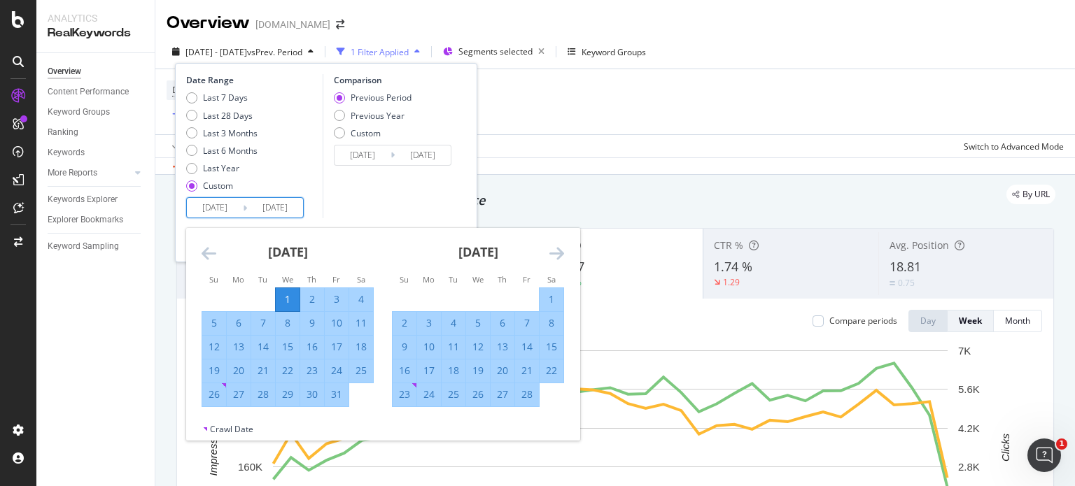
click at [558, 254] on icon "Move forward to switch to the next month." at bounding box center [556, 253] width 15 height 17
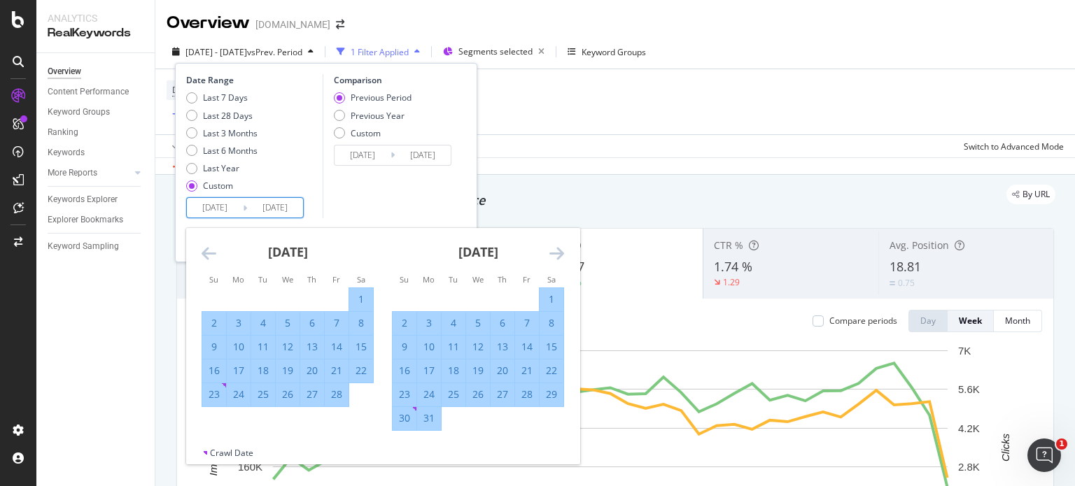
click at [558, 254] on icon "Move forward to switch to the next month." at bounding box center [556, 253] width 15 height 17
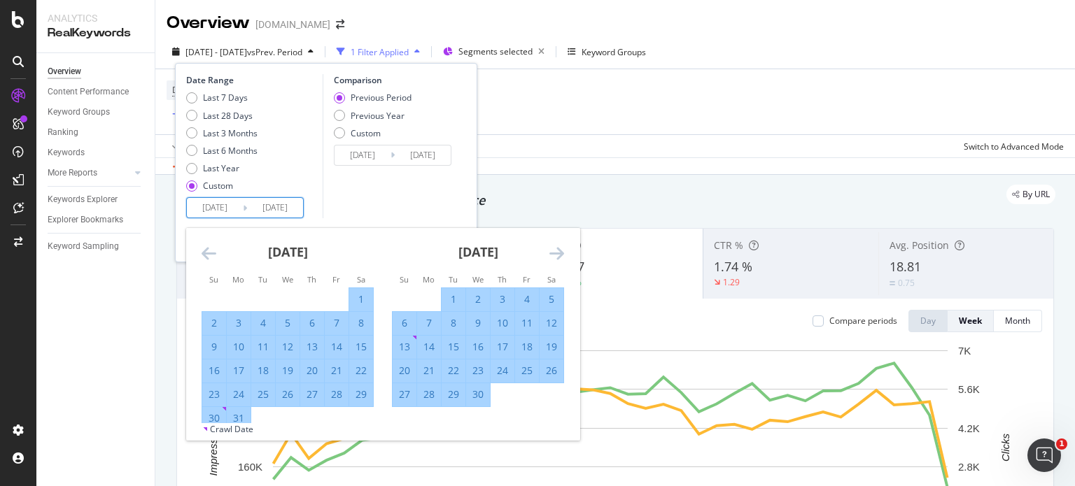
click at [558, 254] on icon "Move forward to switch to the next month." at bounding box center [556, 253] width 15 height 17
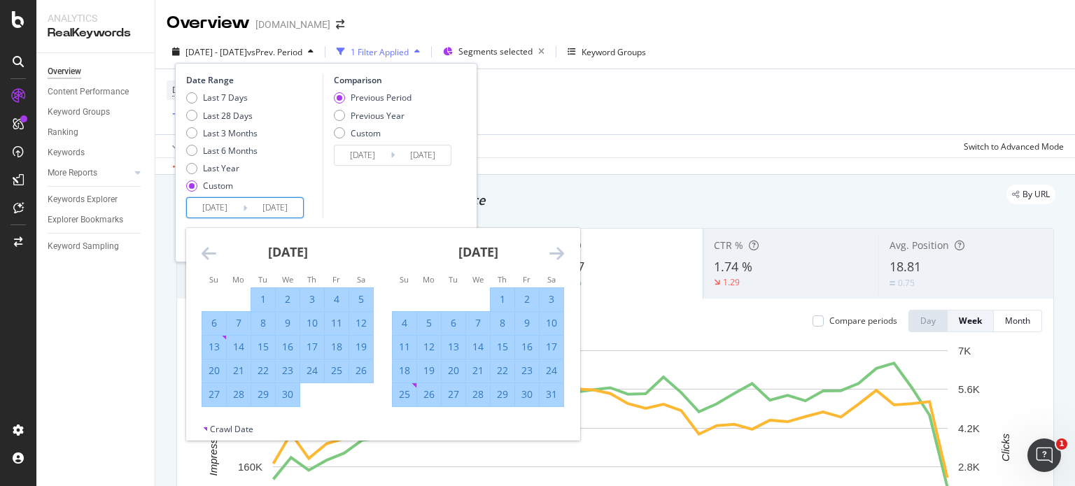
click at [558, 254] on icon "Move forward to switch to the next month." at bounding box center [556, 253] width 15 height 17
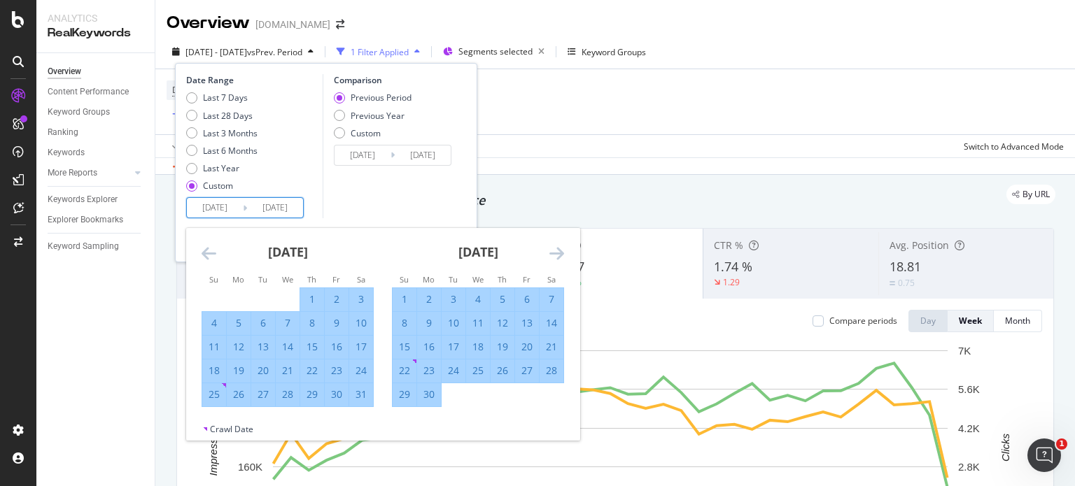
click at [558, 254] on icon "Move forward to switch to the next month." at bounding box center [556, 253] width 15 height 17
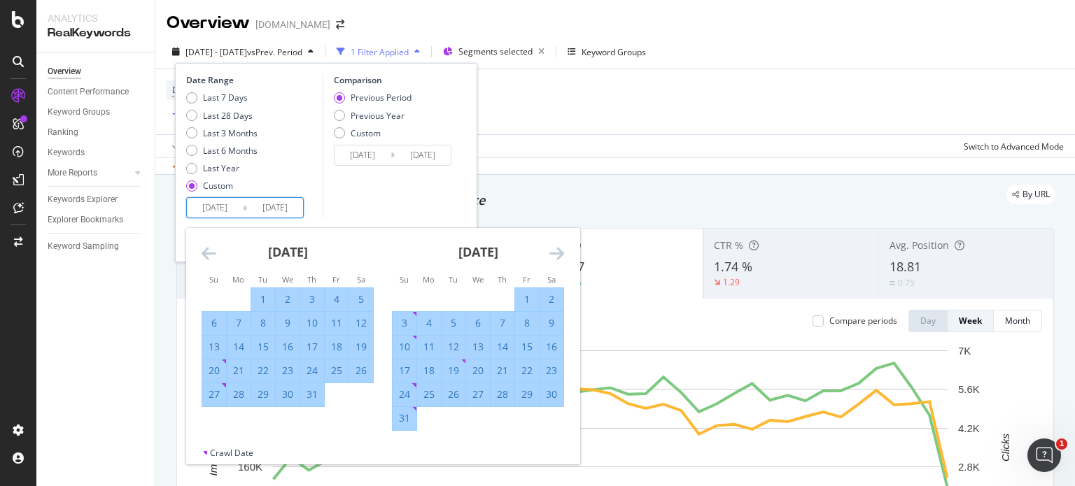
click at [558, 254] on icon "Move forward to switch to the next month." at bounding box center [556, 253] width 15 height 17
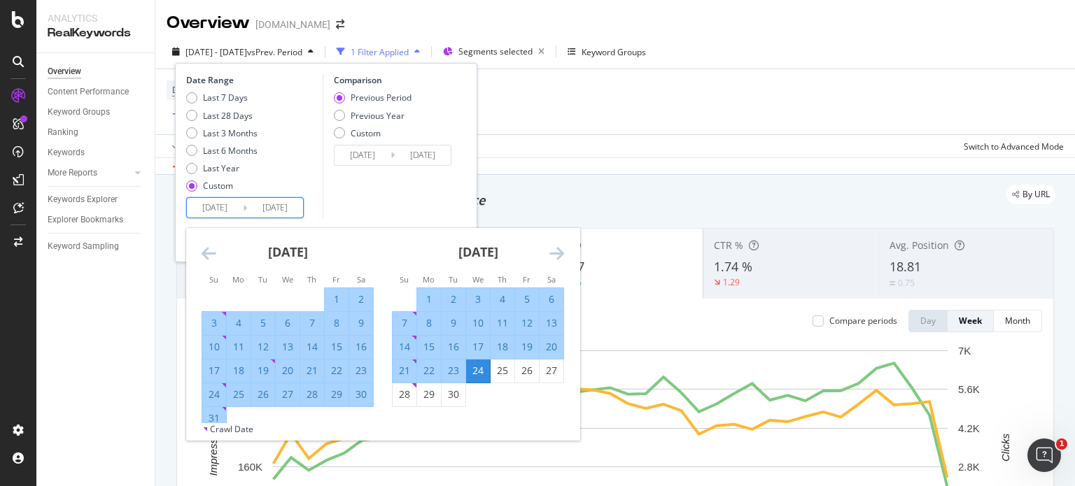
click at [558, 254] on icon "Move forward to switch to the next month." at bounding box center [556, 253] width 15 height 17
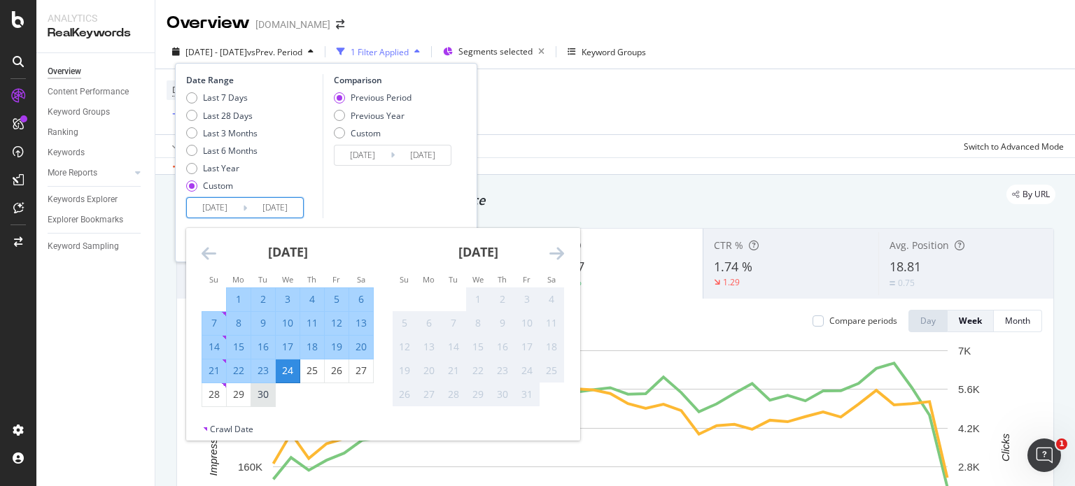
click at [271, 396] on div "30" at bounding box center [263, 395] width 24 height 14
type input "[DATE]"
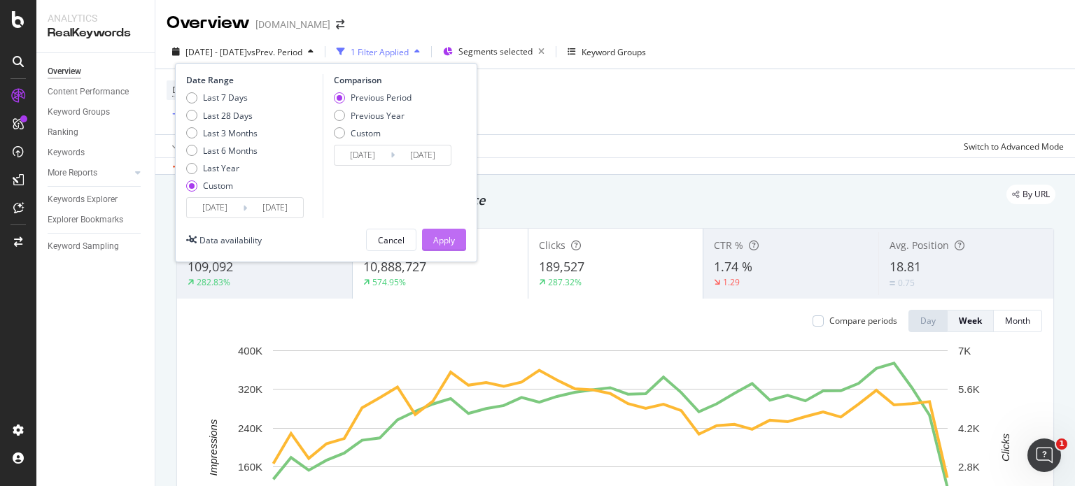
click at [453, 241] on div "Apply" at bounding box center [444, 240] width 22 height 12
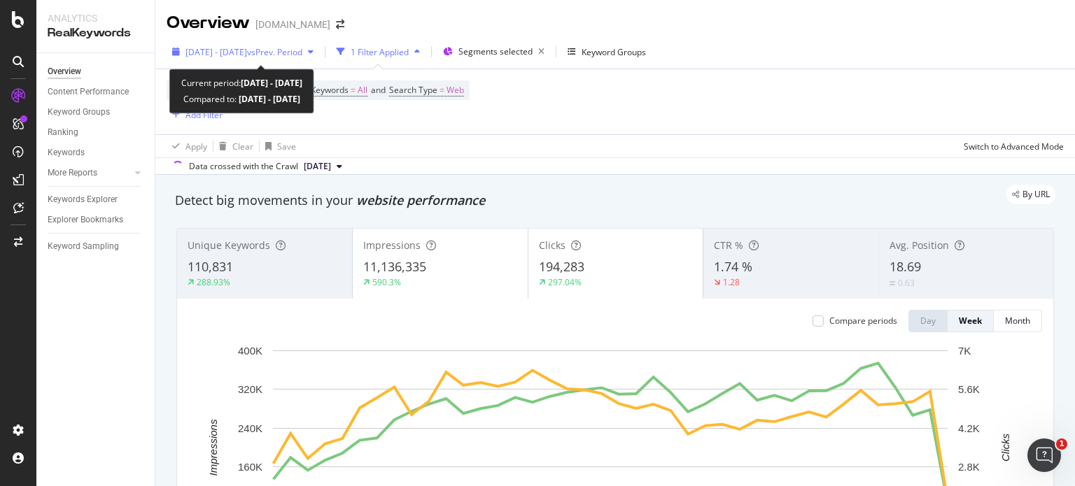
click at [302, 53] on span "vs Prev. Period" at bounding box center [274, 52] width 55 height 12
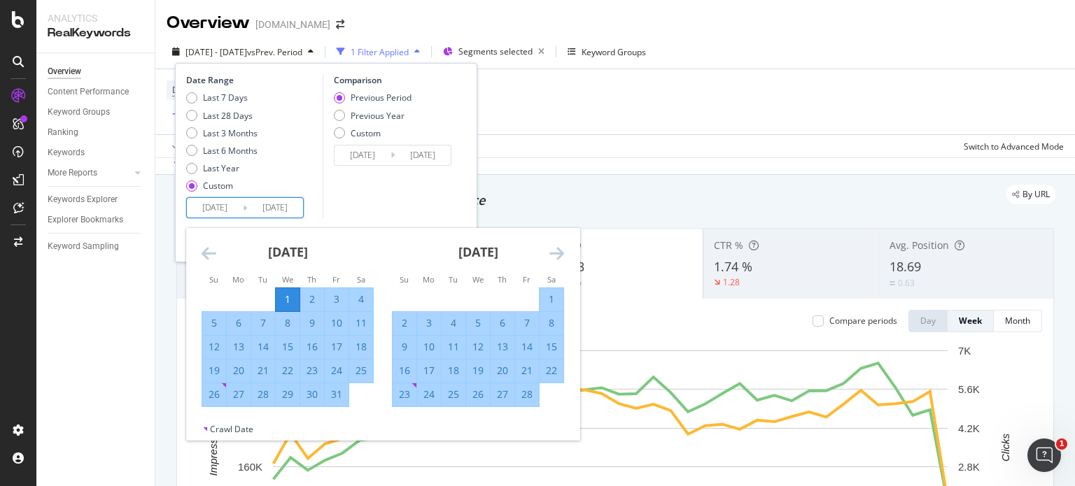
drag, startPoint x: 289, startPoint y: 210, endPoint x: 313, endPoint y: 210, distance: 24.5
click at [313, 210] on div "Date Range Last 7 Days Last 28 Days Last 3 Months Last 6 Months Last Year Custo…" at bounding box center [252, 146] width 133 height 144
type input "[DATE]"
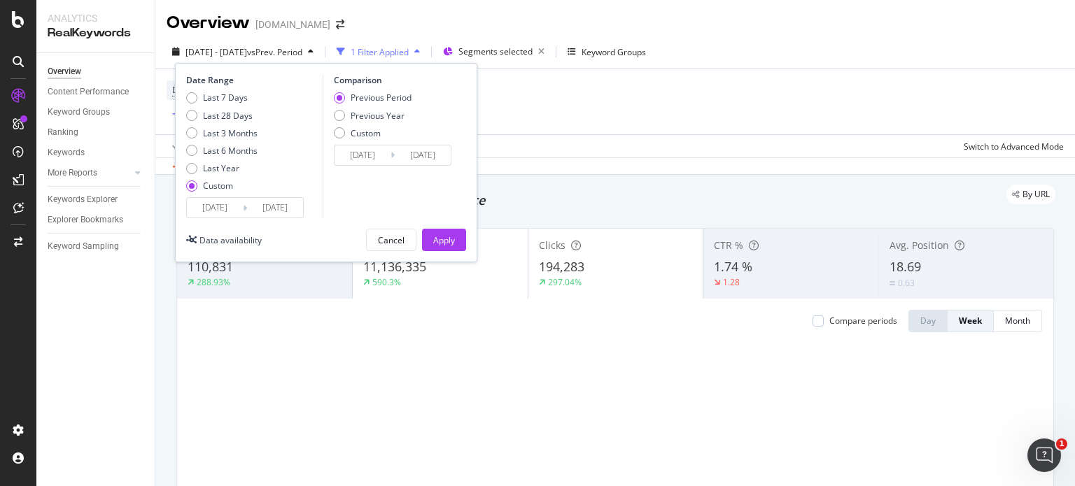
click at [421, 205] on div "Comparison Previous Period Previous Year Custom 2024/04/02 Navigate forward to …" at bounding box center [389, 146] width 133 height 144
type input "2024/04/03"
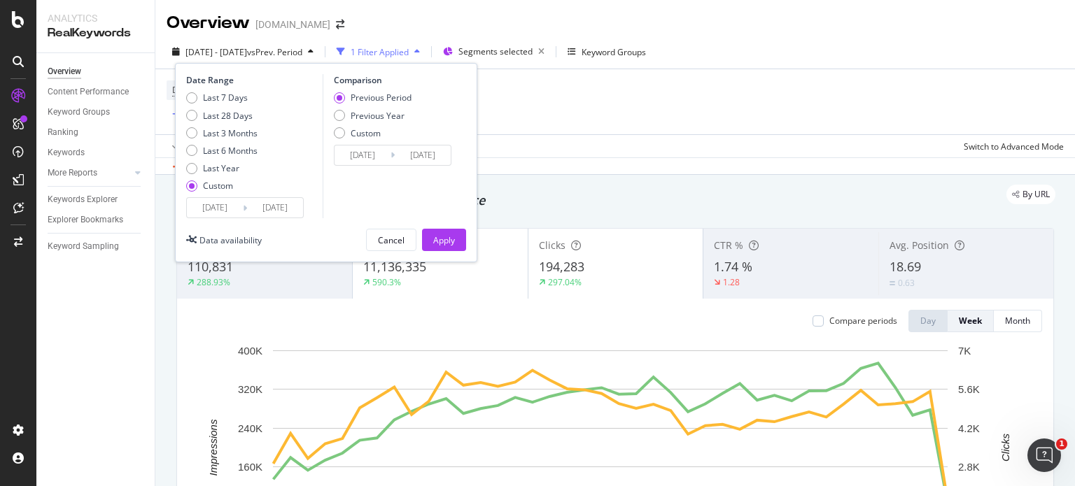
click at [290, 208] on input "[DATE]" at bounding box center [275, 208] width 56 height 20
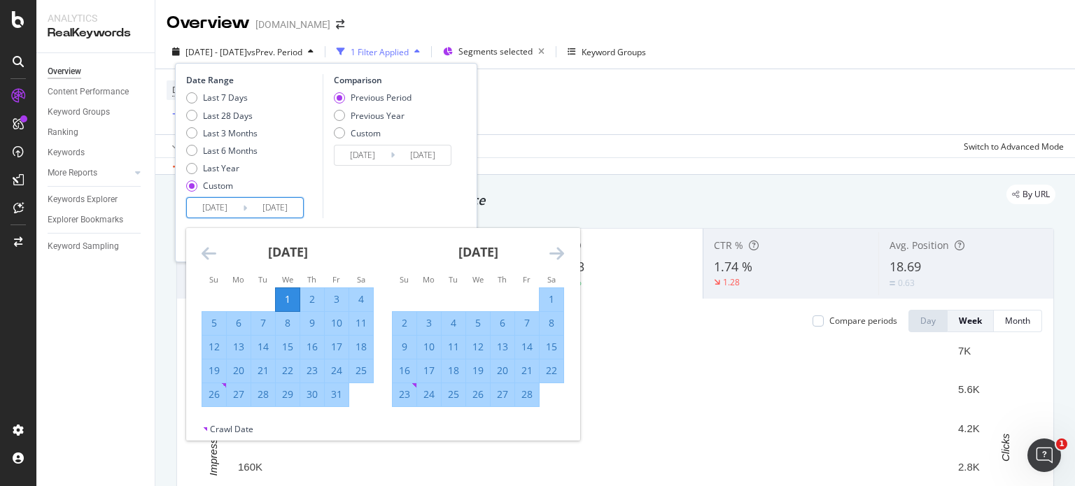
type input "2025/09/29"
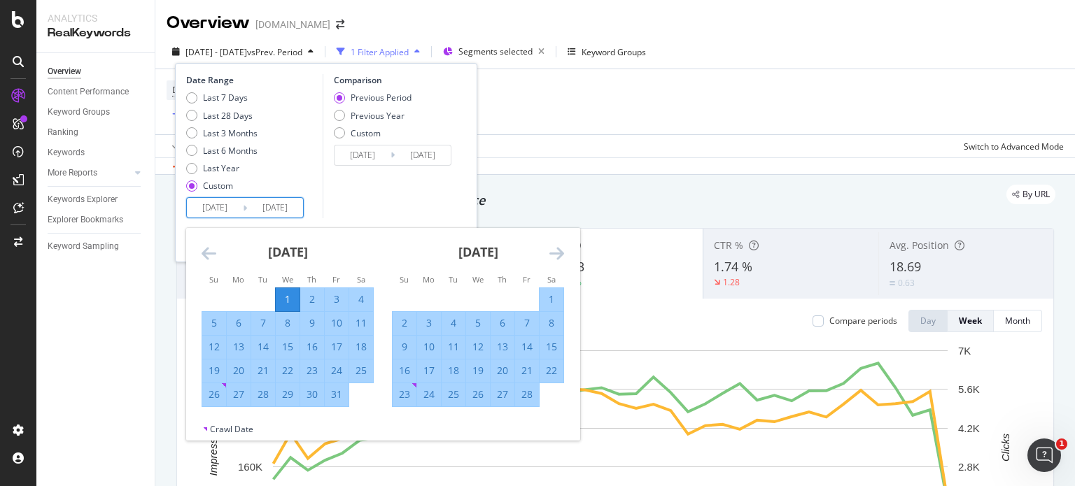
click at [311, 209] on div "Date Range Last 7 Days Last 28 Days Last 3 Months Last 6 Months Last Year Custo…" at bounding box center [252, 146] width 133 height 144
click at [374, 186] on div "Comparison Previous Period Previous Year Custom 2024/04/03 Navigate forward to …" at bounding box center [389, 146] width 133 height 144
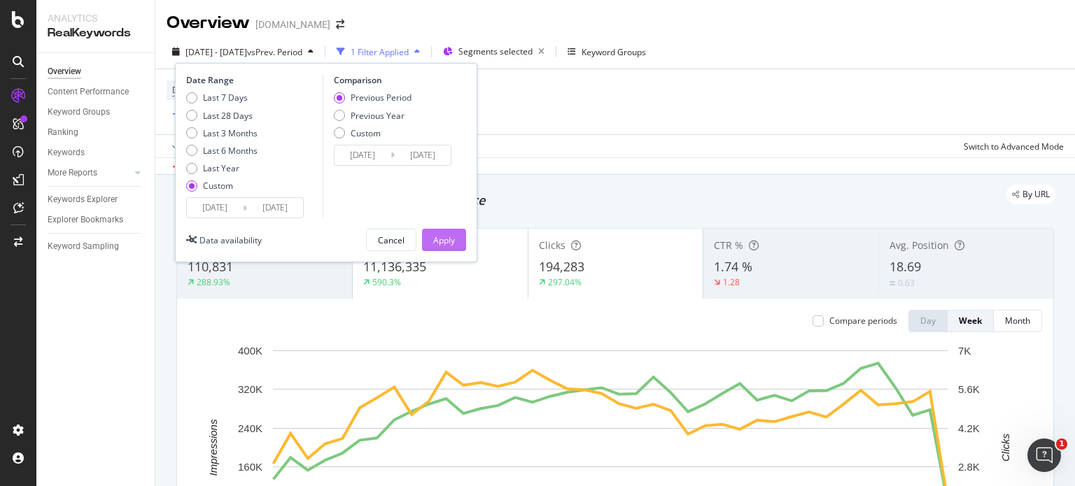
click at [439, 240] on div "Apply" at bounding box center [444, 240] width 22 height 12
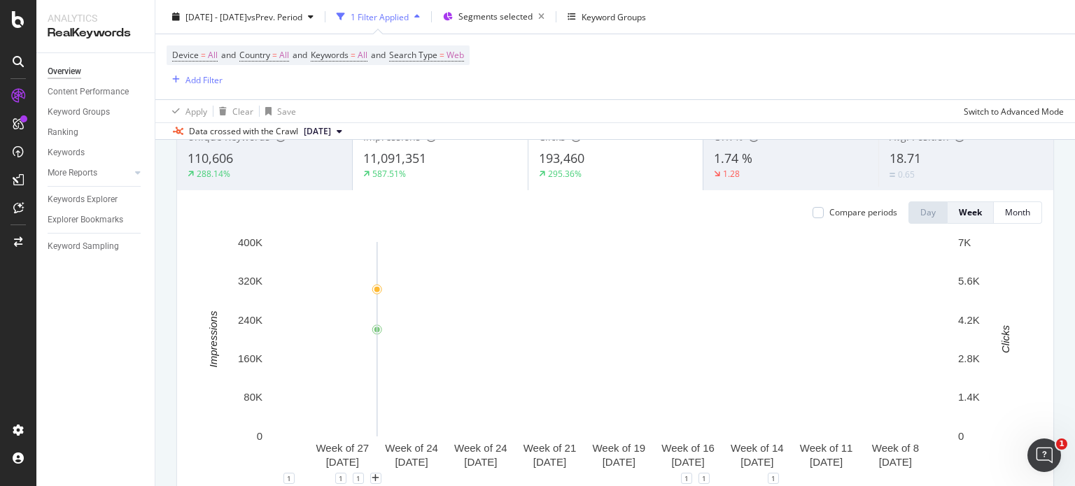
scroll to position [70, 0]
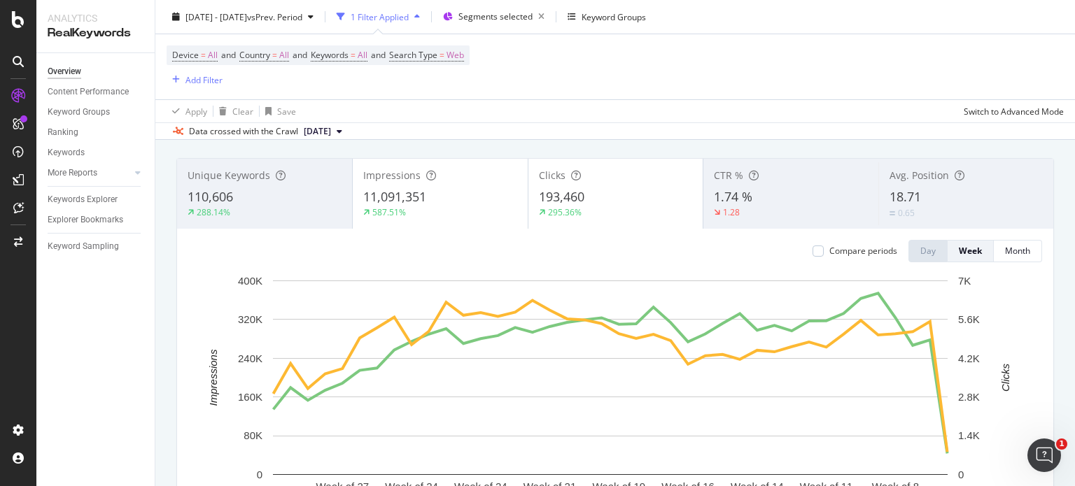
click at [420, 208] on div "587.51%" at bounding box center [440, 212] width 154 height 13
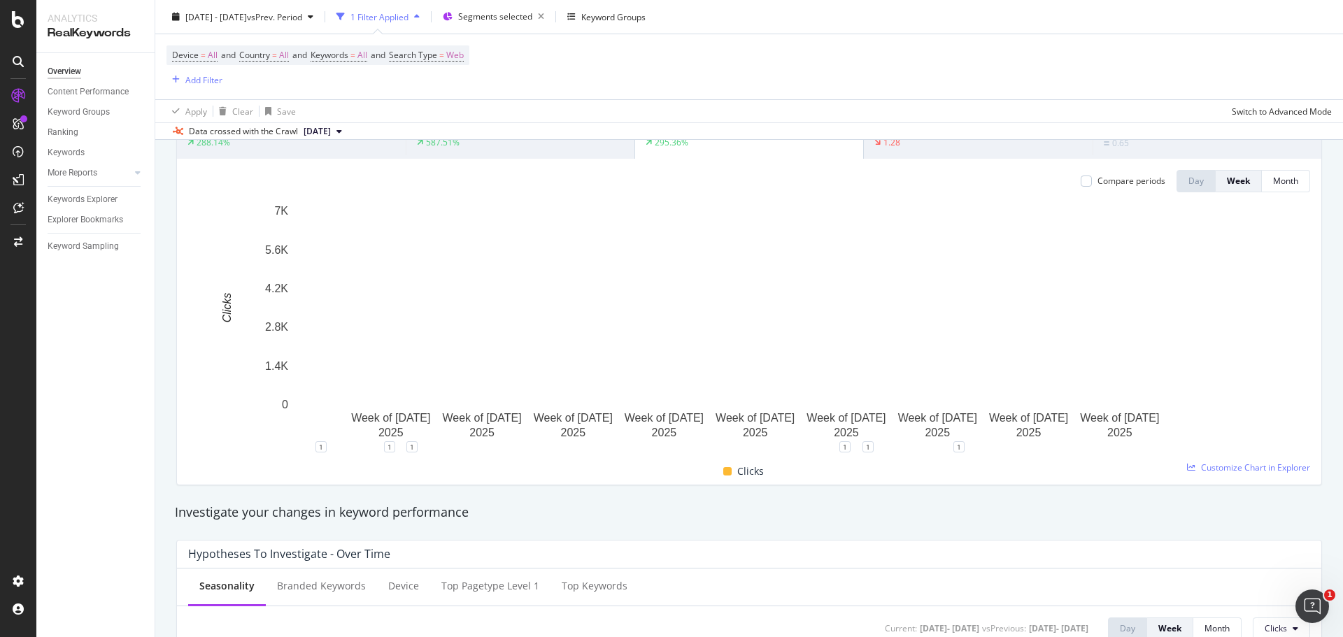
scroll to position [0, 0]
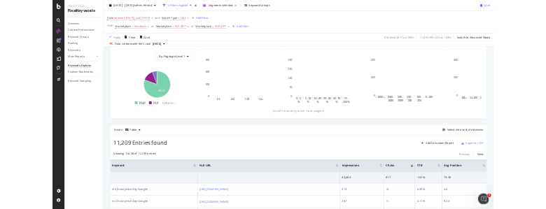
scroll to position [350, 0]
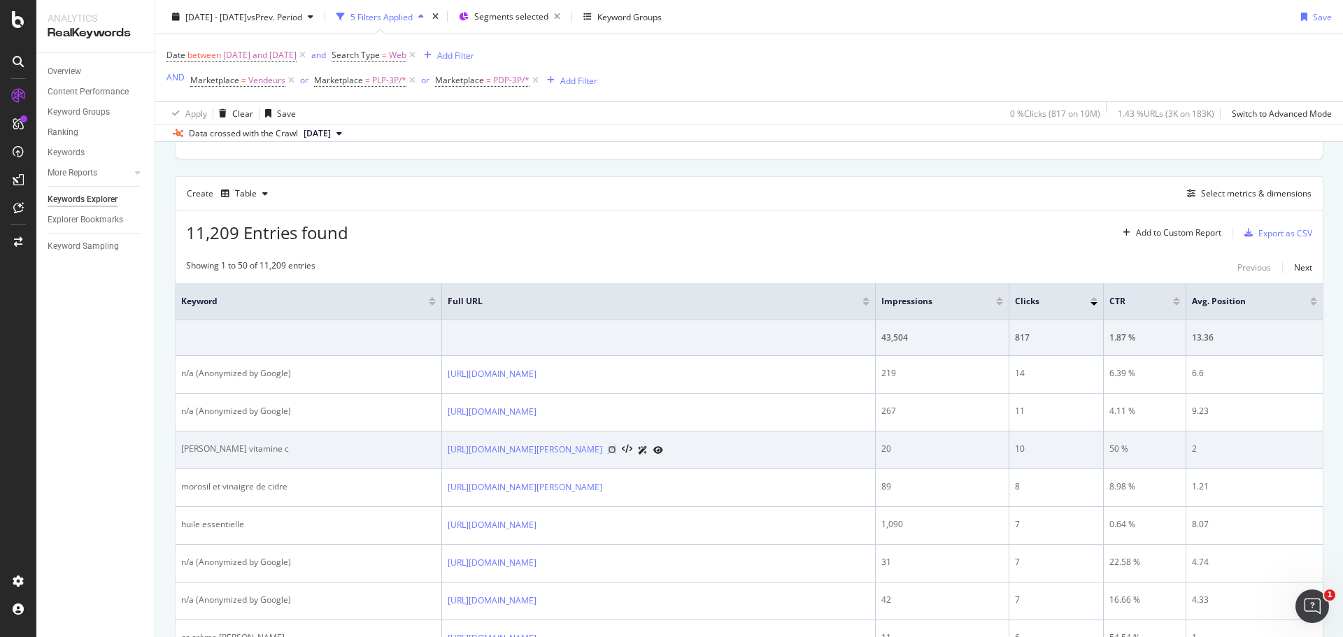
click at [616, 450] on icon at bounding box center [612, 450] width 8 height 8
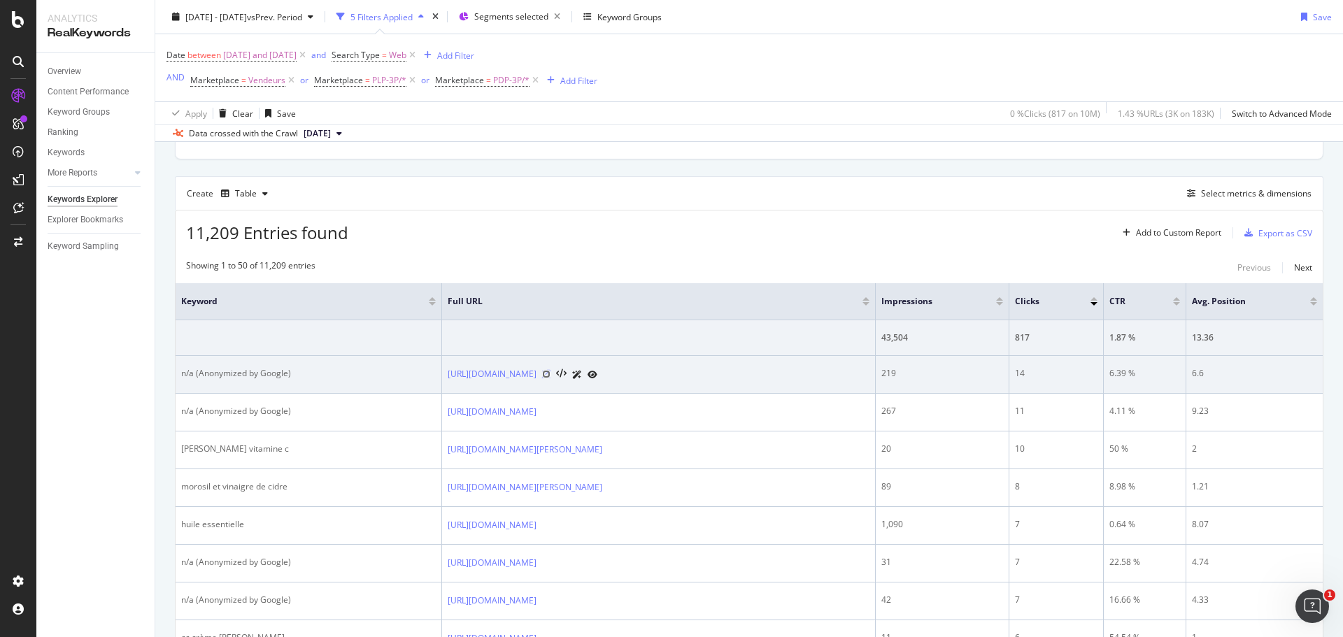
click at [551, 375] on icon at bounding box center [546, 374] width 8 height 8
